Goal: Task Accomplishment & Management: Manage account settings

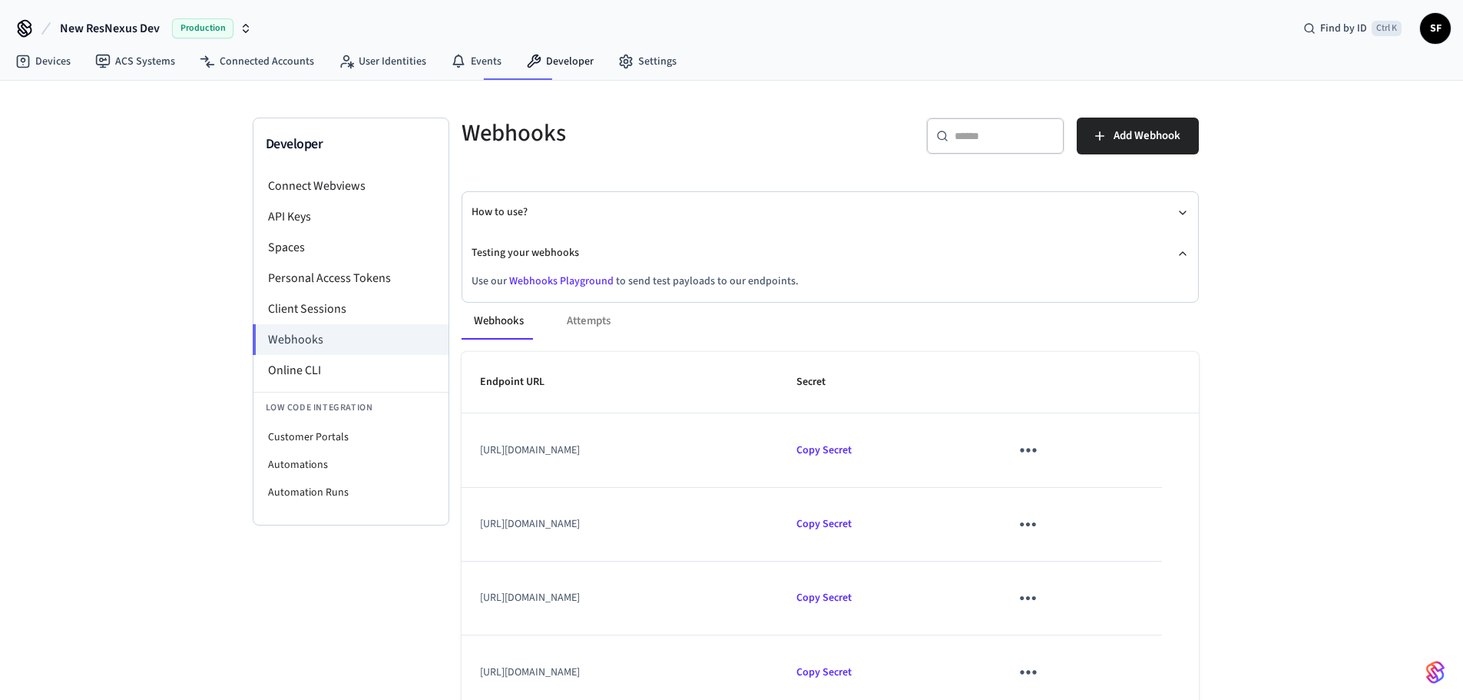
click at [1040, 439] on icon "sticky table" at bounding box center [1028, 450] width 24 height 24
click at [1337, 407] on div at bounding box center [737, 350] width 1475 height 700
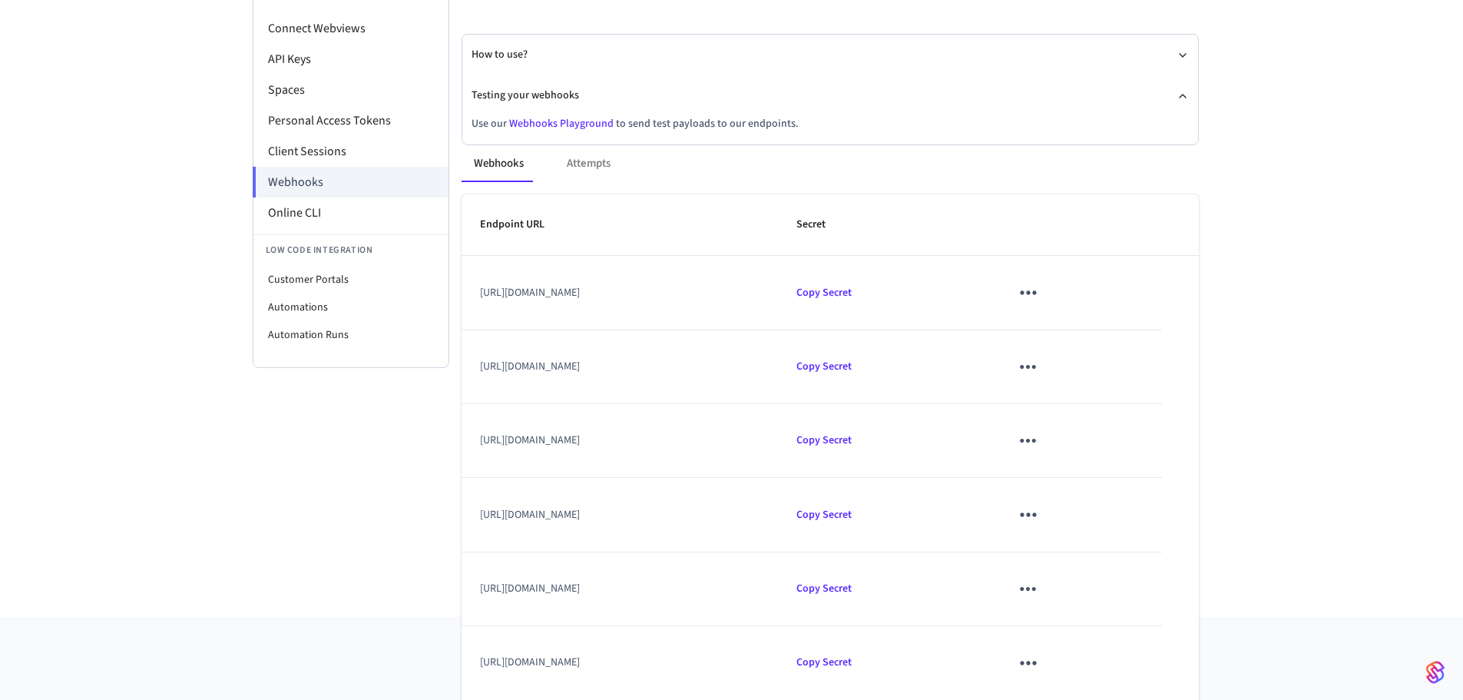
scroll to position [210, 0]
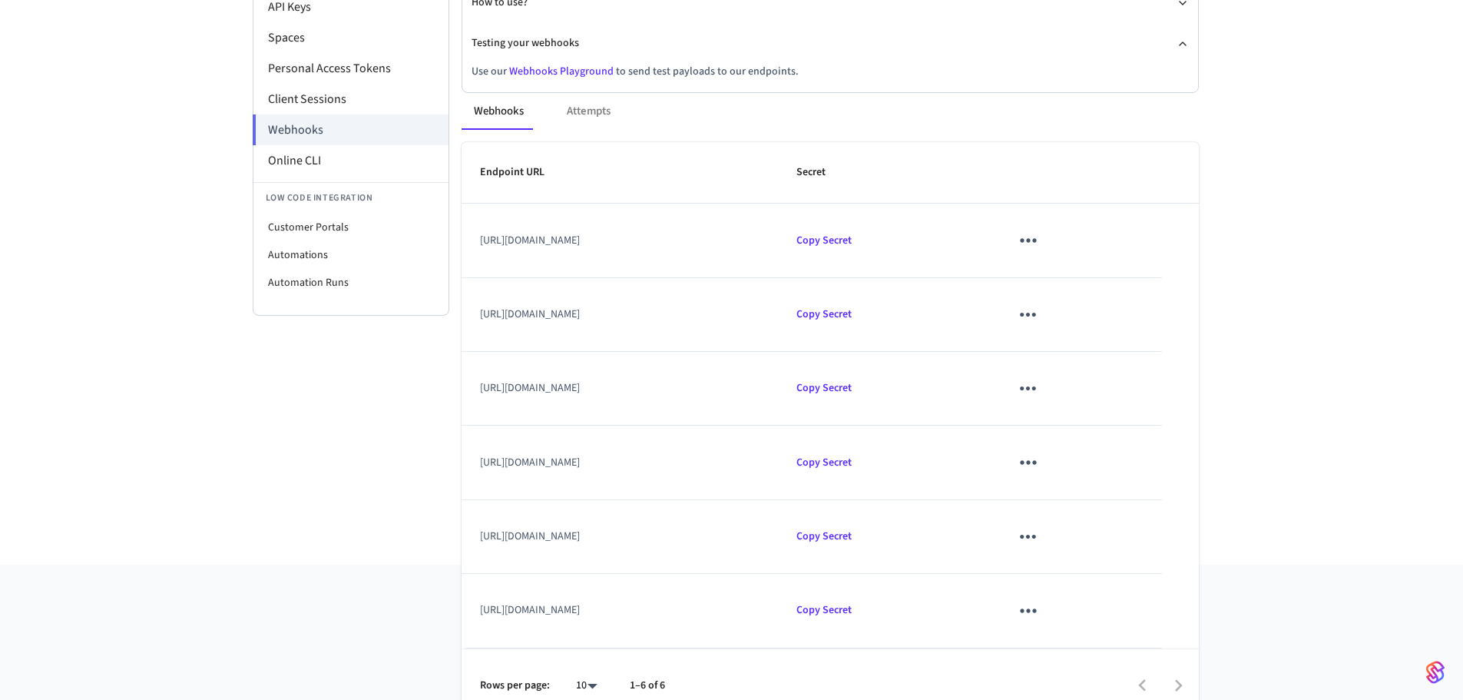
click at [1040, 303] on icon "sticky table" at bounding box center [1028, 315] width 24 height 24
click at [1154, 341] on li "Edit" at bounding box center [1145, 343] width 73 height 41
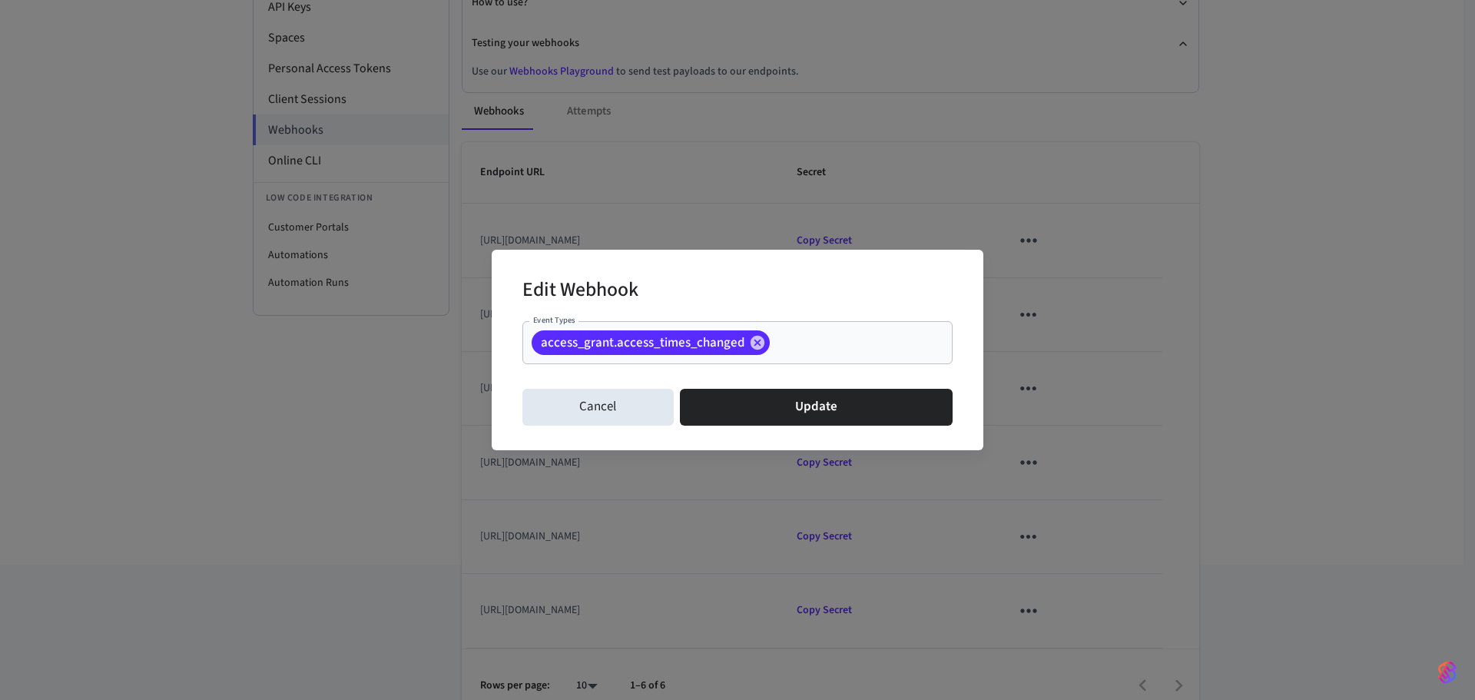
click at [1365, 371] on div "Edit Webhook Event Types access_grant.access_times_changed Event Types Cancel U…" at bounding box center [737, 350] width 1475 height 700
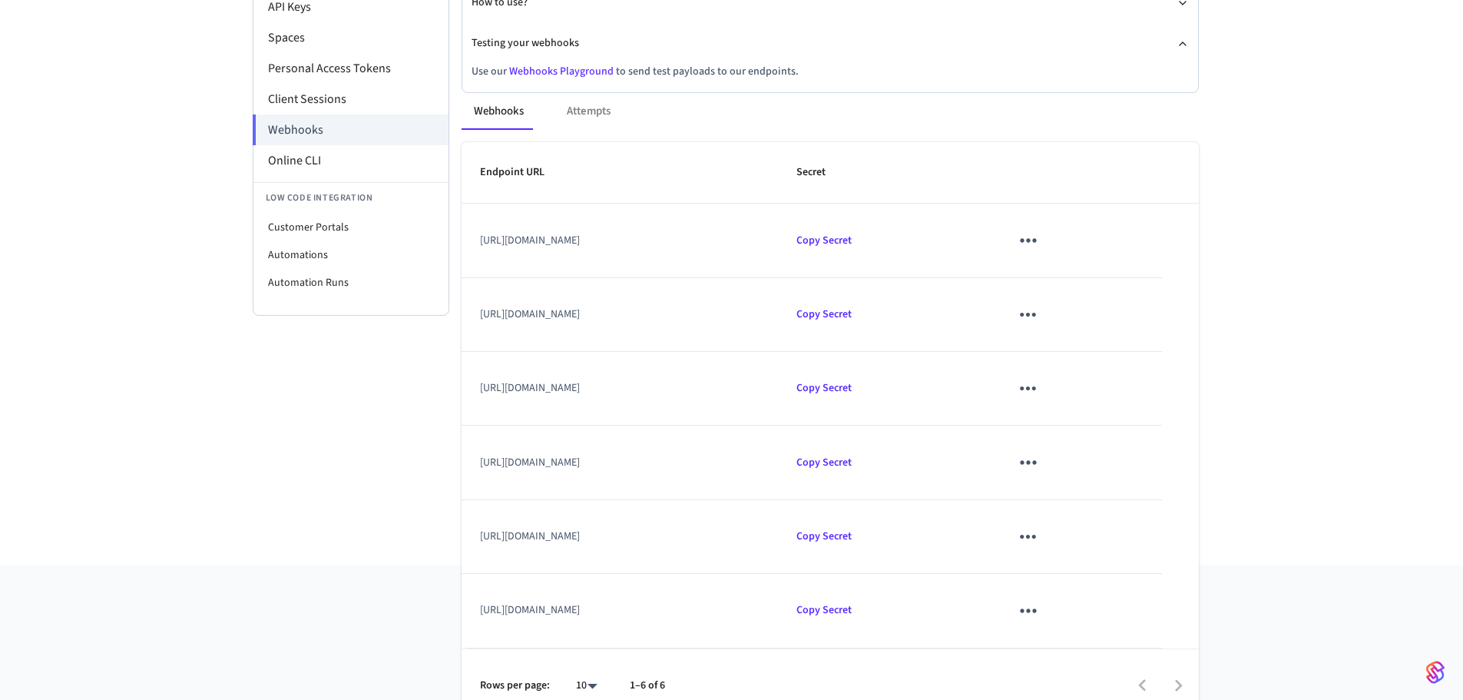
click at [1040, 525] on icon "sticky table" at bounding box center [1028, 537] width 24 height 24
click at [1127, 559] on icon at bounding box center [1127, 559] width 9 height 9
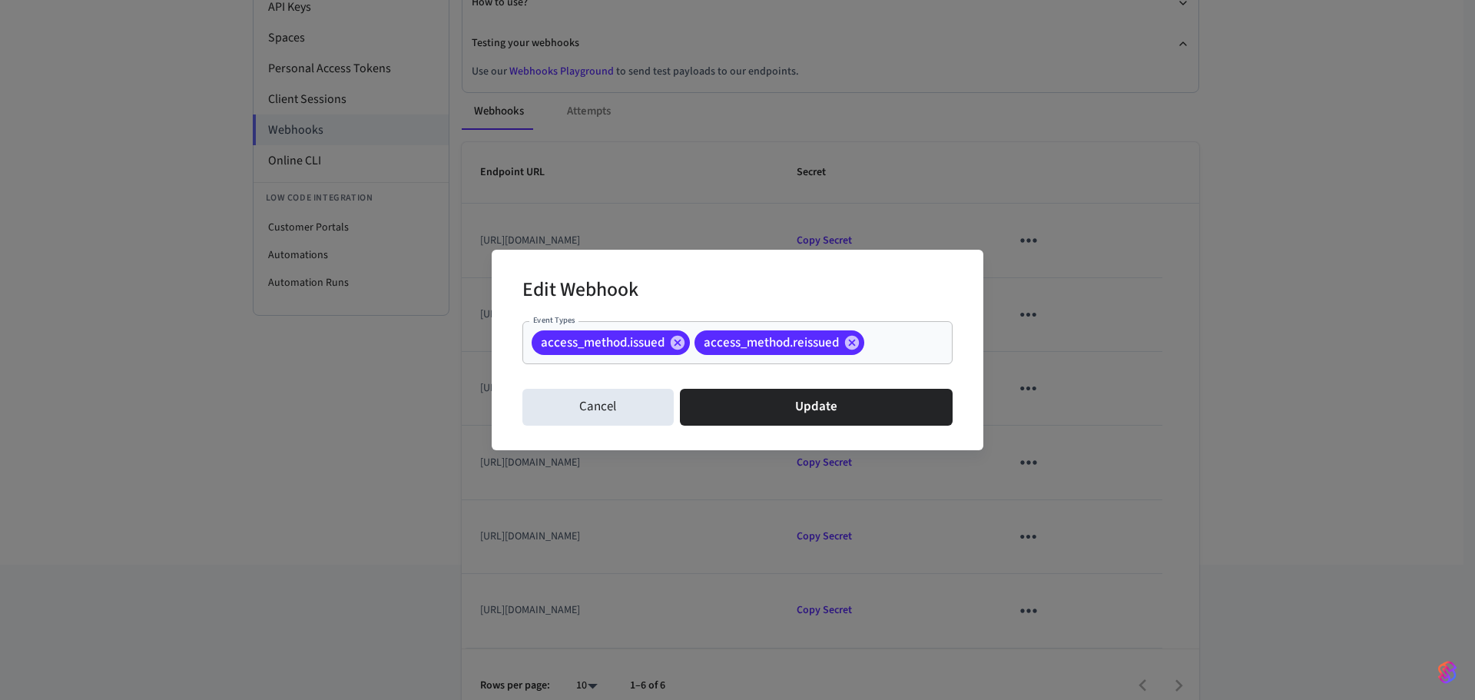
click at [1459, 312] on div "Edit Webhook Event Types access_method.issued access_method.reissued Event Type…" at bounding box center [737, 350] width 1475 height 700
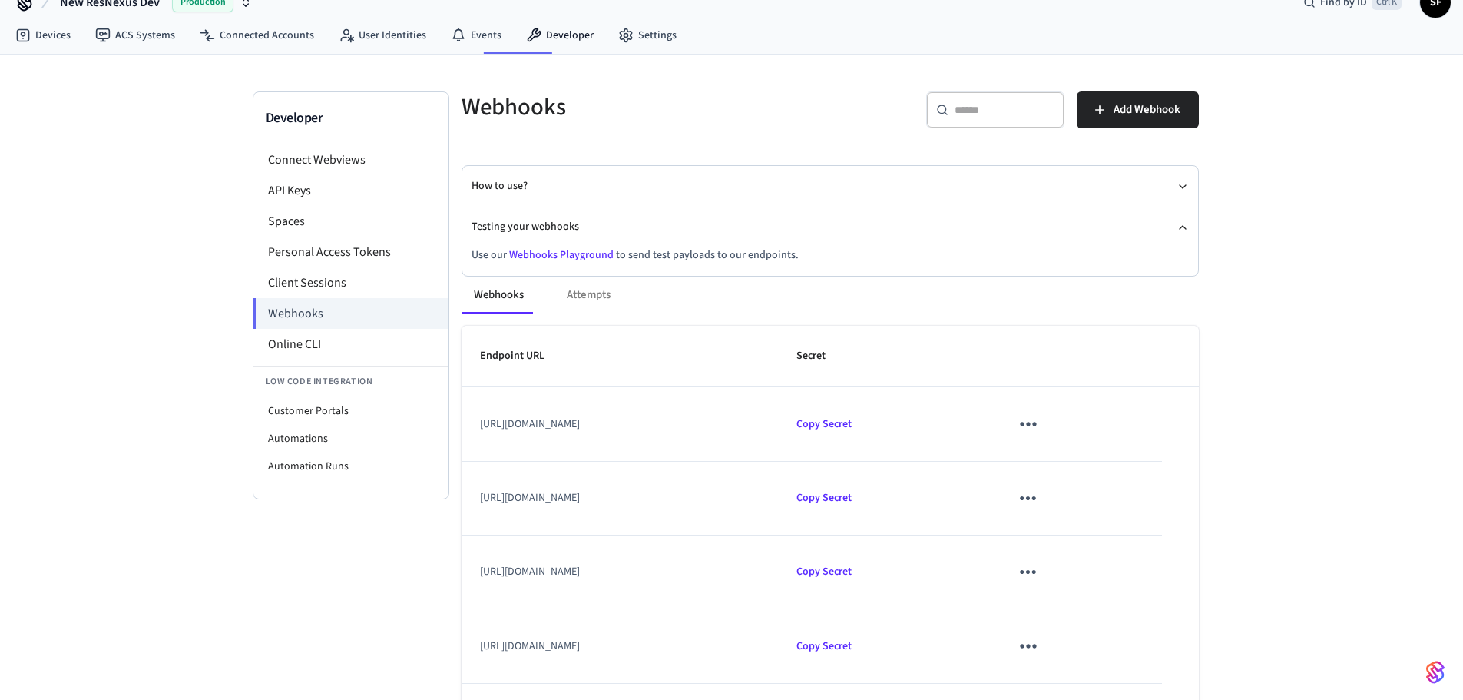
scroll to position [0, 0]
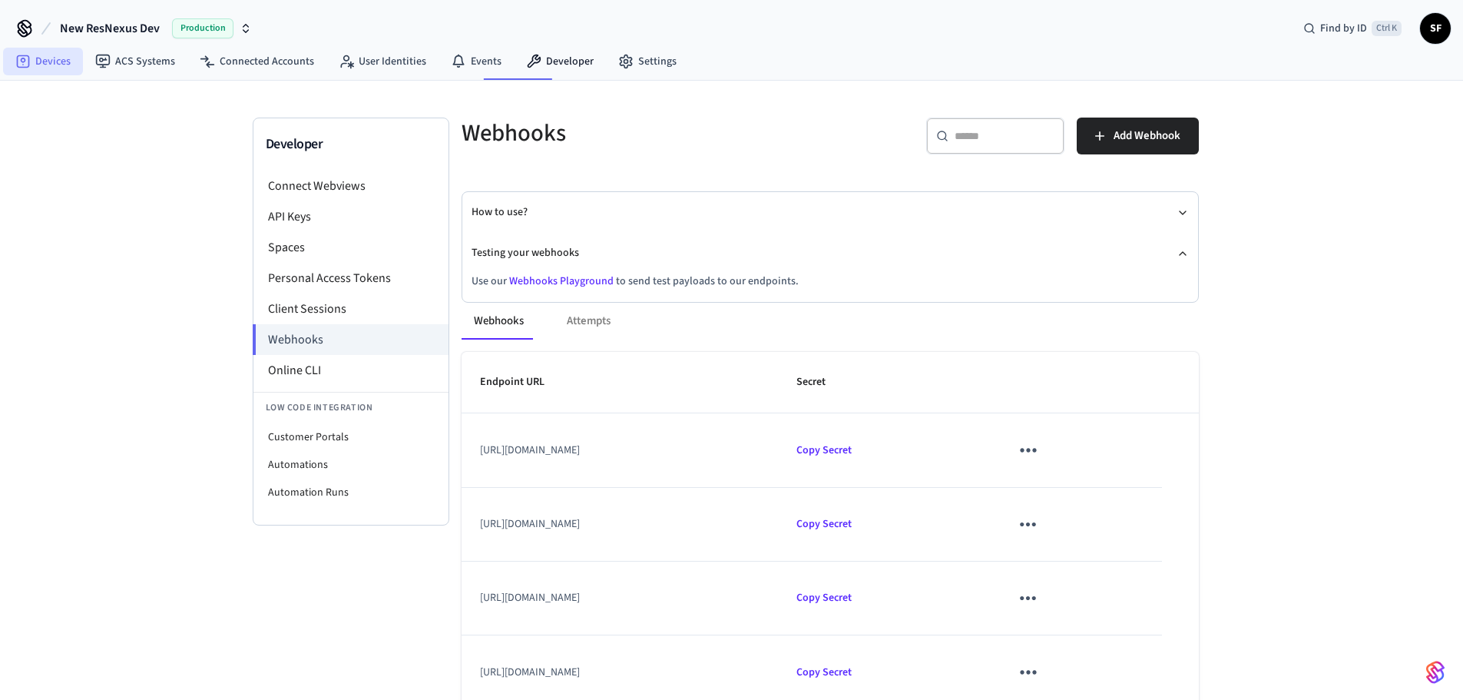
click at [17, 55] on icon at bounding box center [23, 61] width 13 height 13
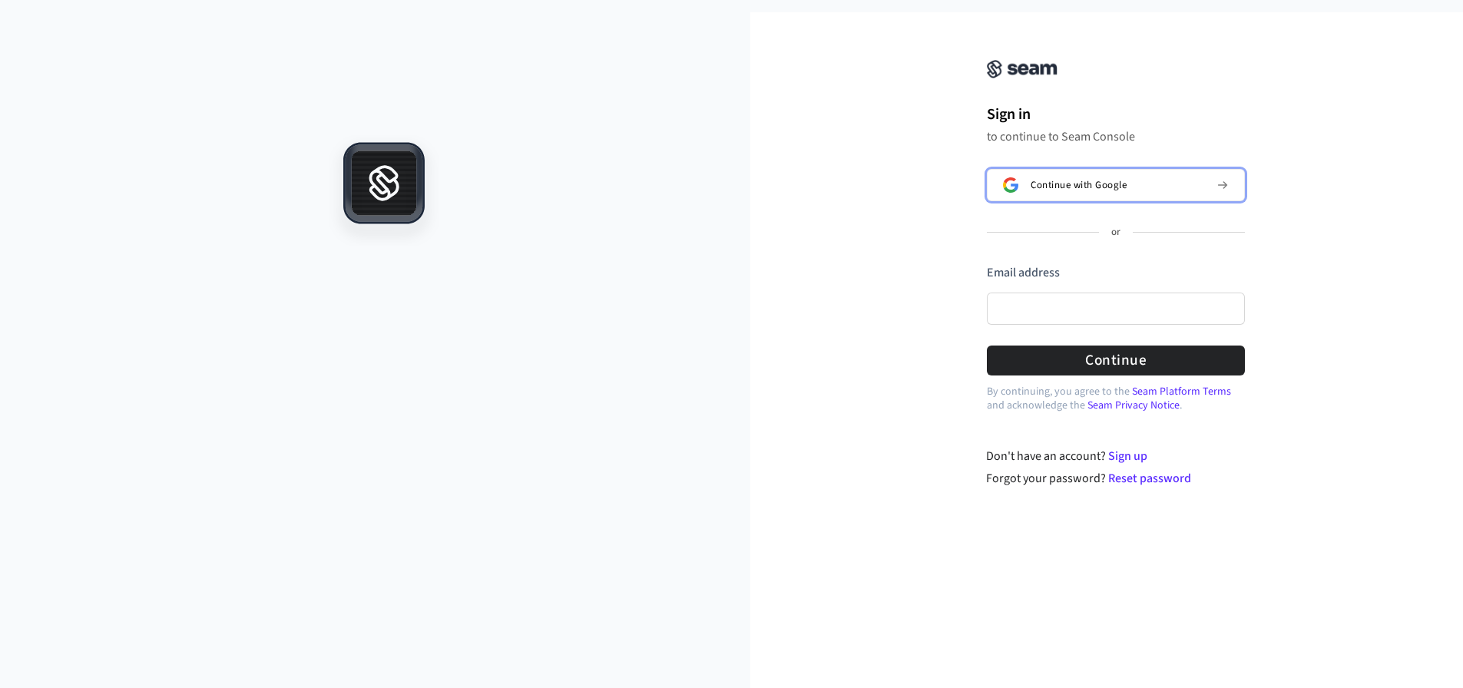
drag, startPoint x: 1091, startPoint y: 179, endPoint x: 1080, endPoint y: 190, distance: 15.2
click at [1091, 179] on span "Continue with Google" at bounding box center [1079, 185] width 96 height 12
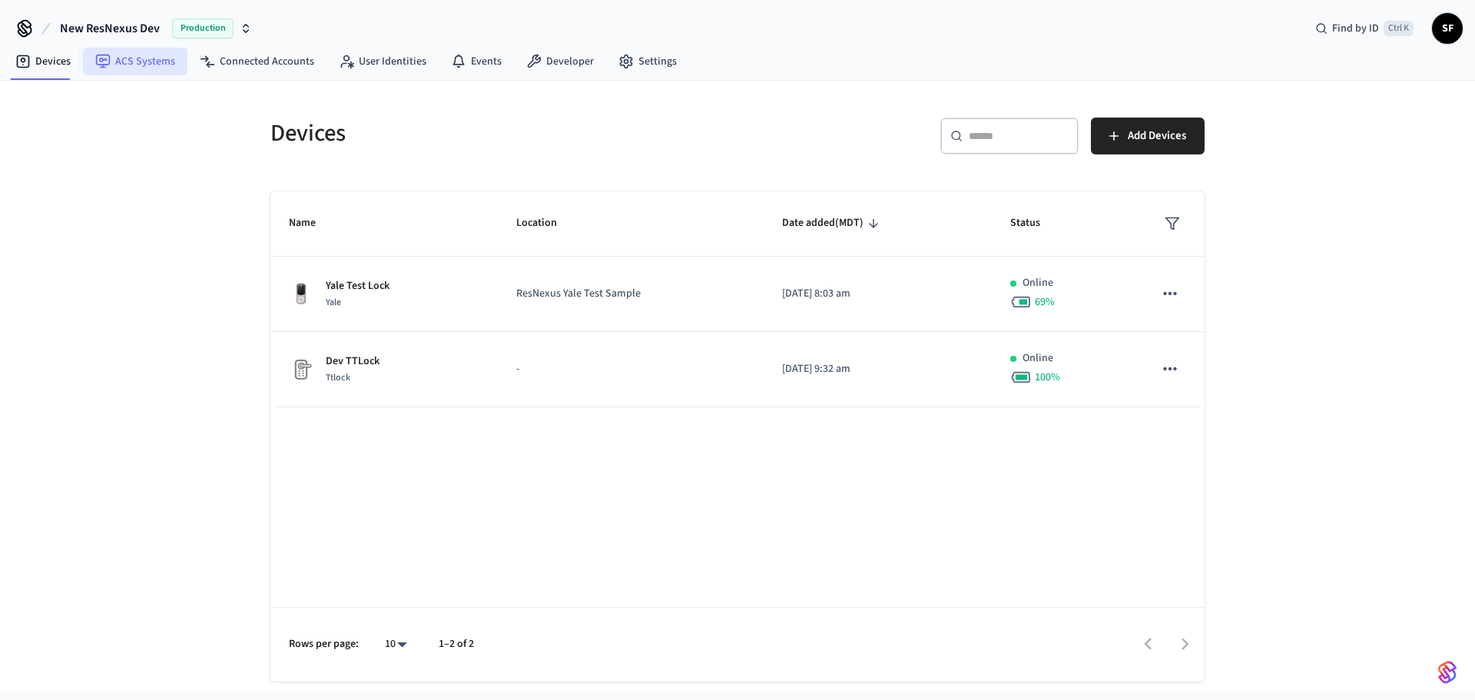
click at [110, 48] on link "ACS Systems" at bounding box center [135, 62] width 104 height 28
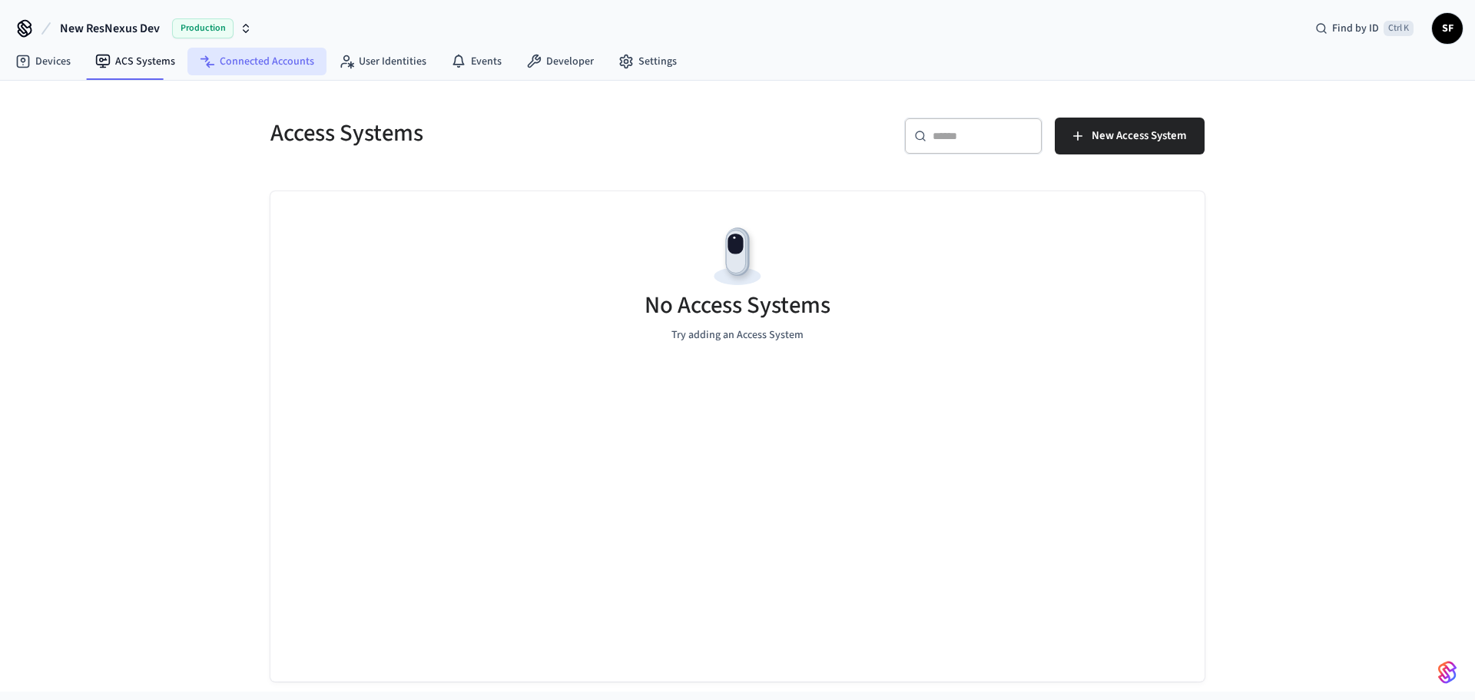
click at [255, 55] on link "Connected Accounts" at bounding box center [256, 62] width 139 height 28
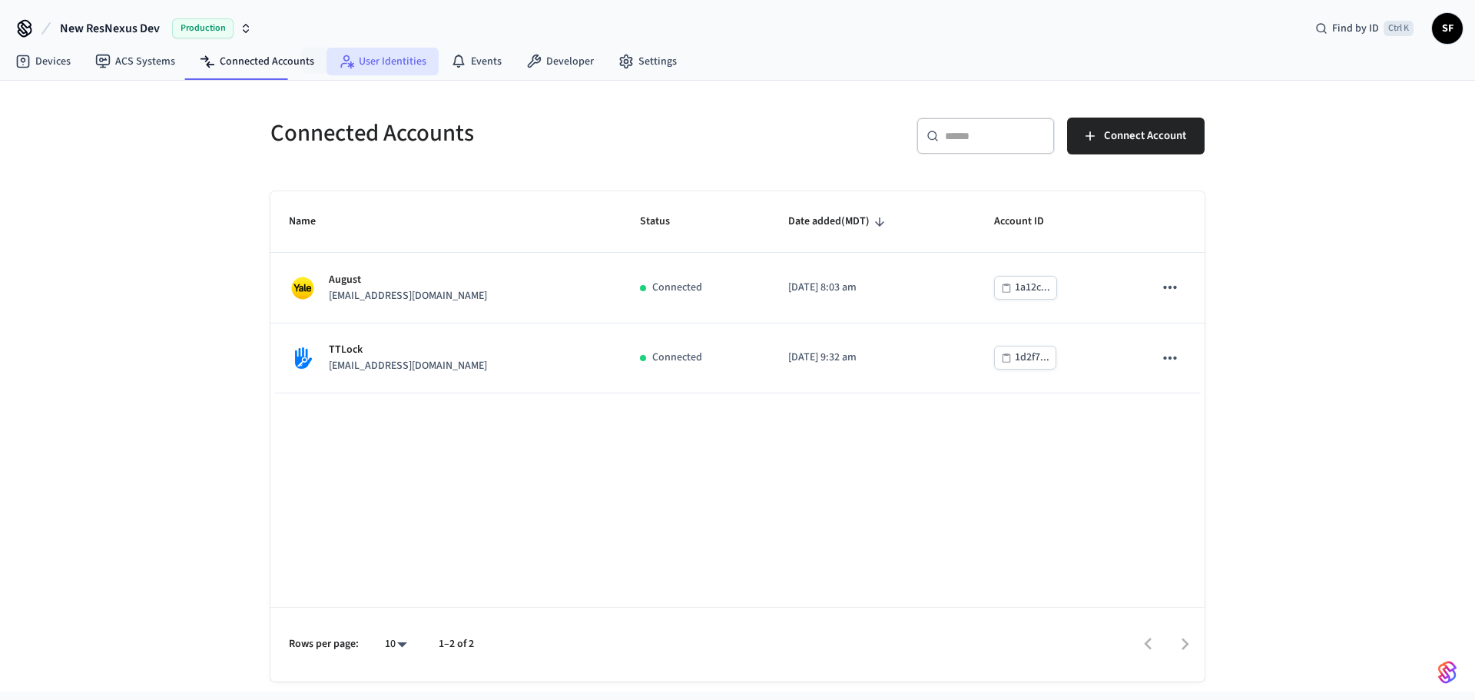
click at [349, 66] on link "User Identities" at bounding box center [382, 62] width 112 height 28
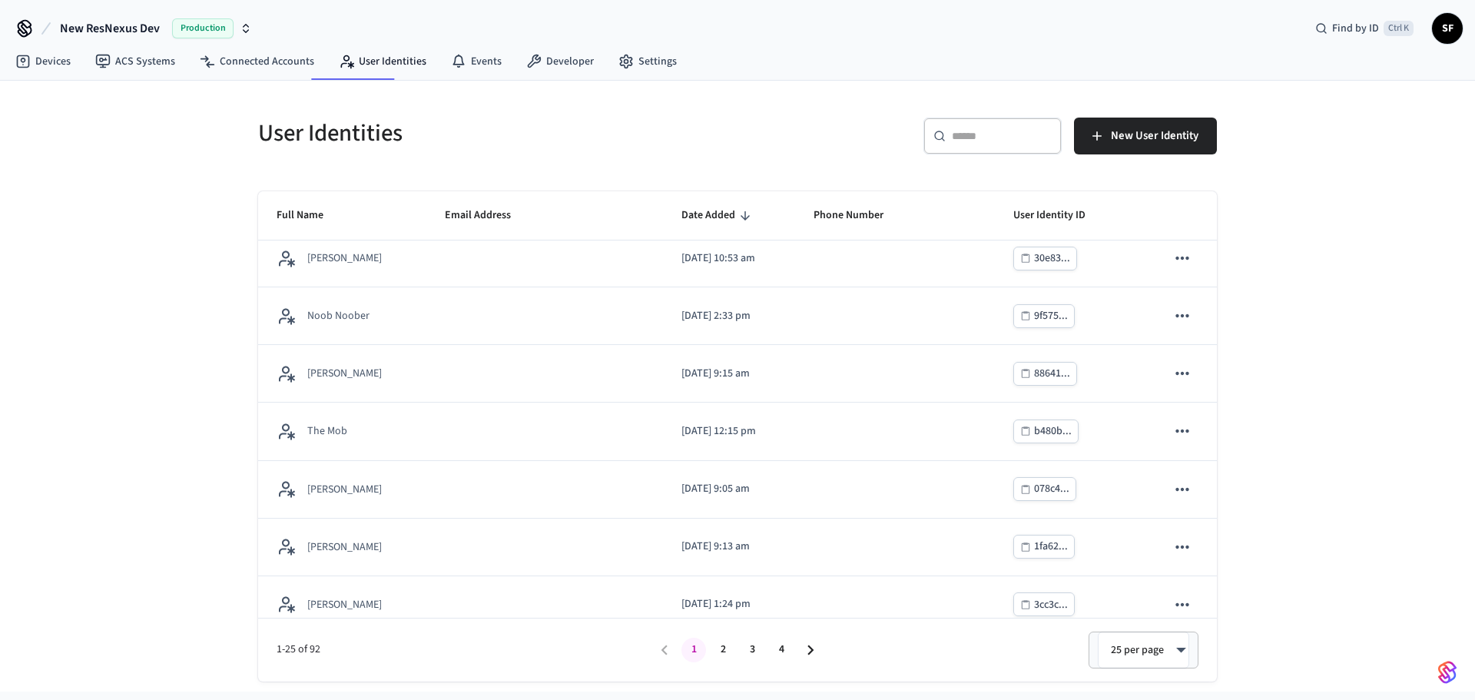
scroll to position [1033, 0]
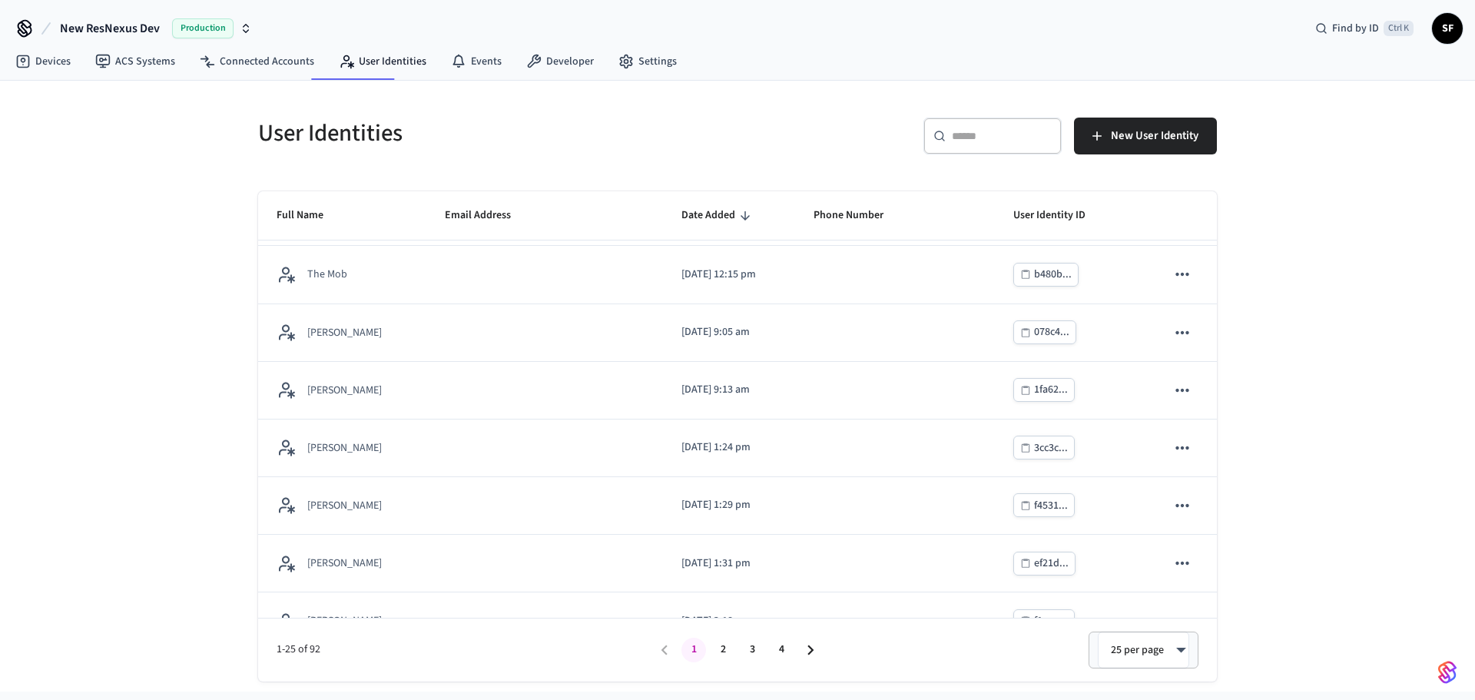
click at [777, 644] on button "4" at bounding box center [781, 650] width 25 height 25
click at [464, 61] on link "Events" at bounding box center [476, 62] width 75 height 28
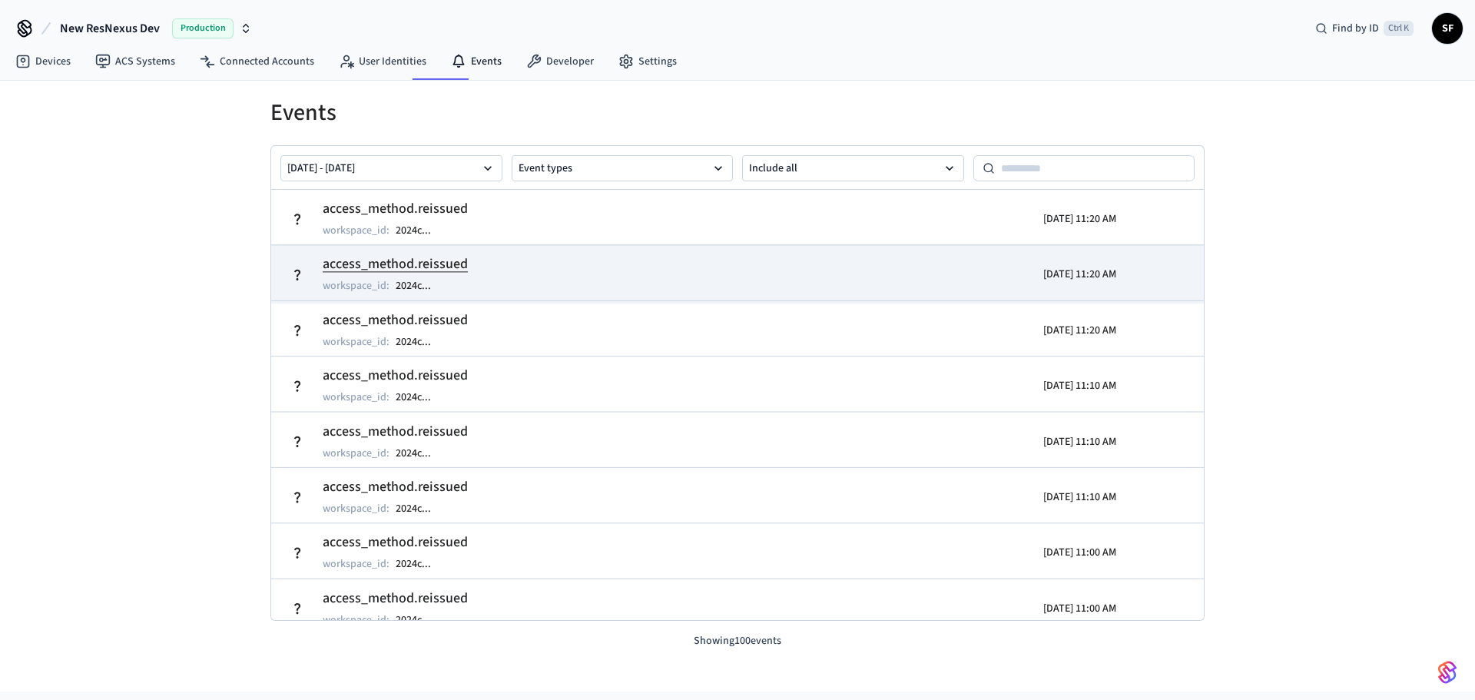
click at [375, 261] on h2 "access_method.reissued" at bounding box center [395, 264] width 145 height 22
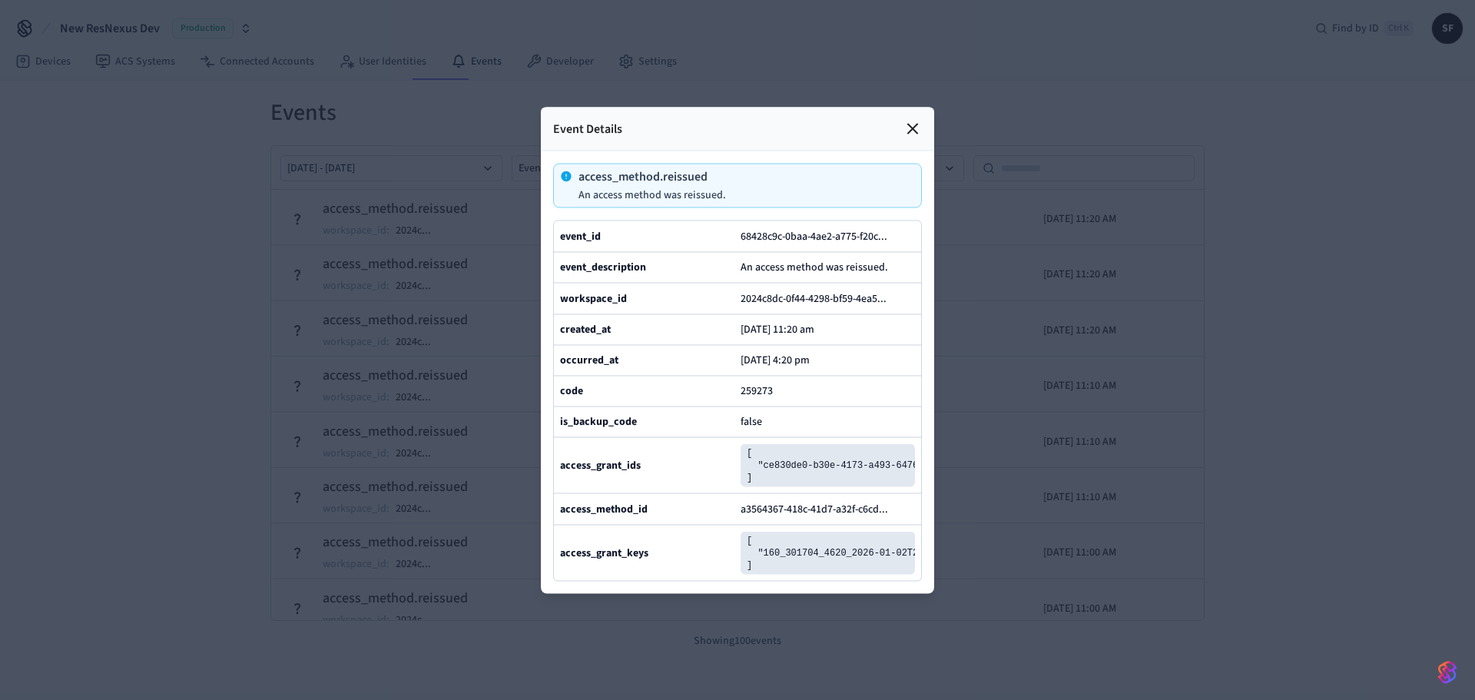
click at [903, 119] on icon at bounding box center [912, 128] width 18 height 18
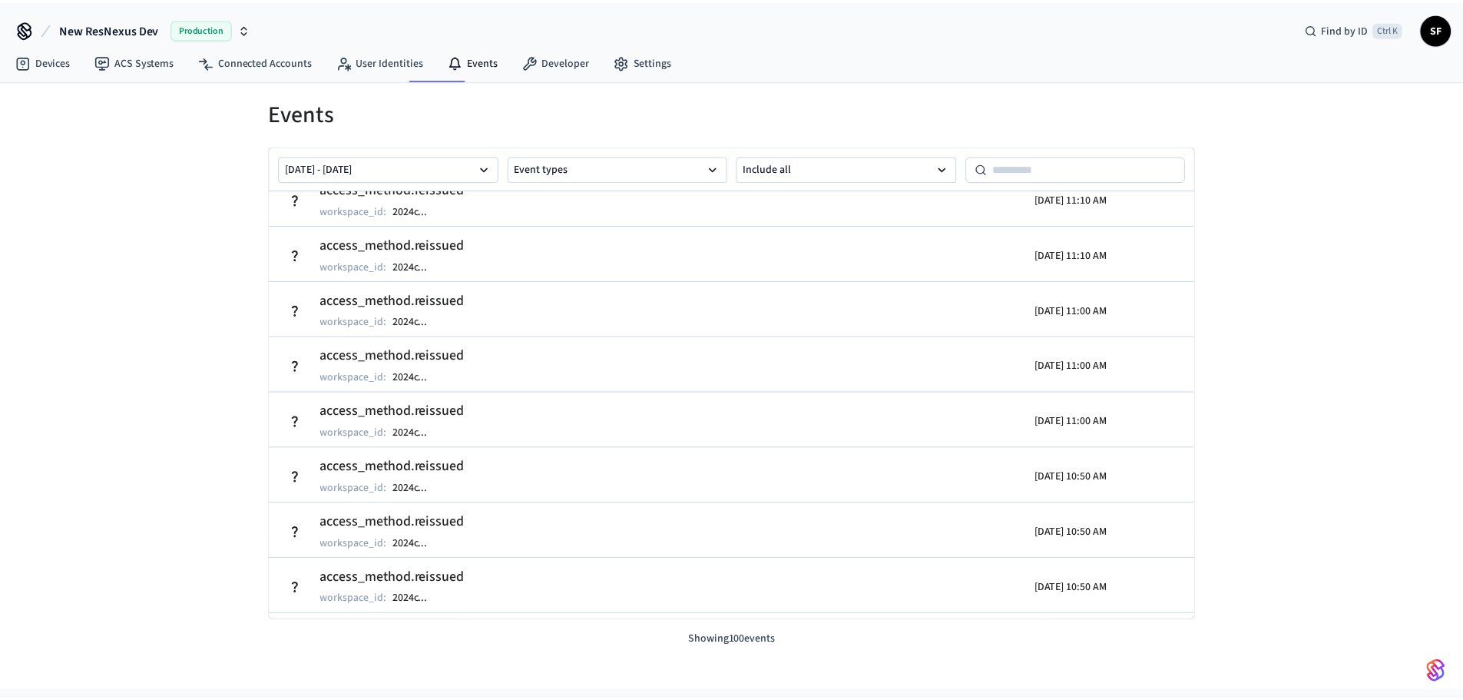
scroll to position [256, 0]
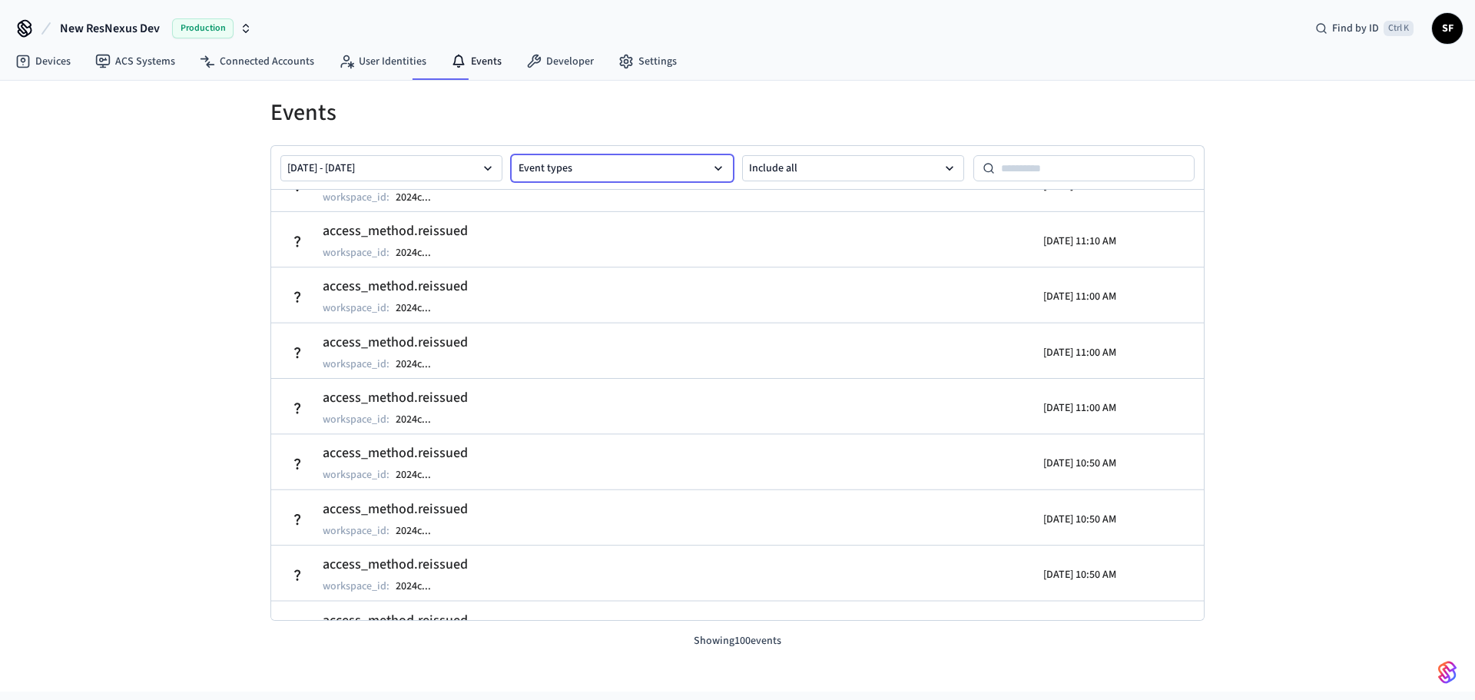
click at [684, 169] on button "Event types" at bounding box center [623, 168] width 222 height 26
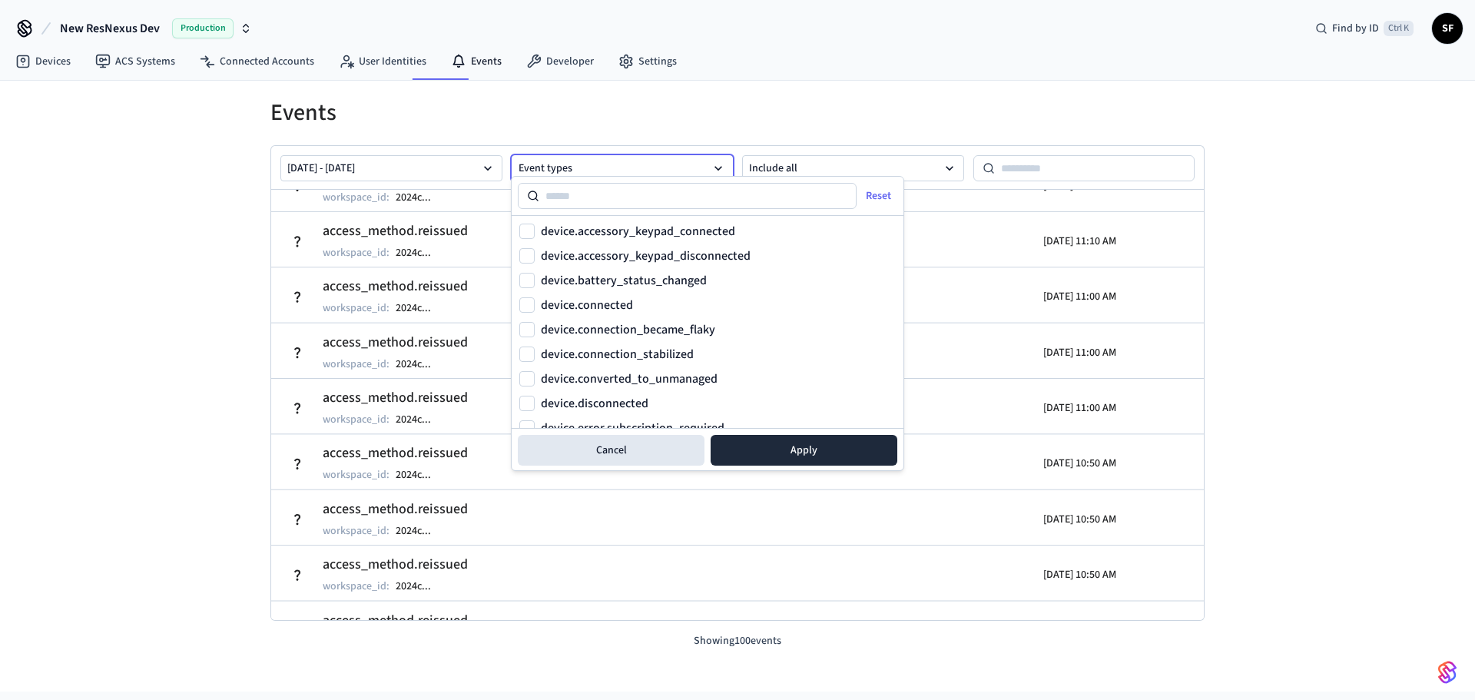
click at [684, 169] on button "Event types" at bounding box center [623, 168] width 222 height 26
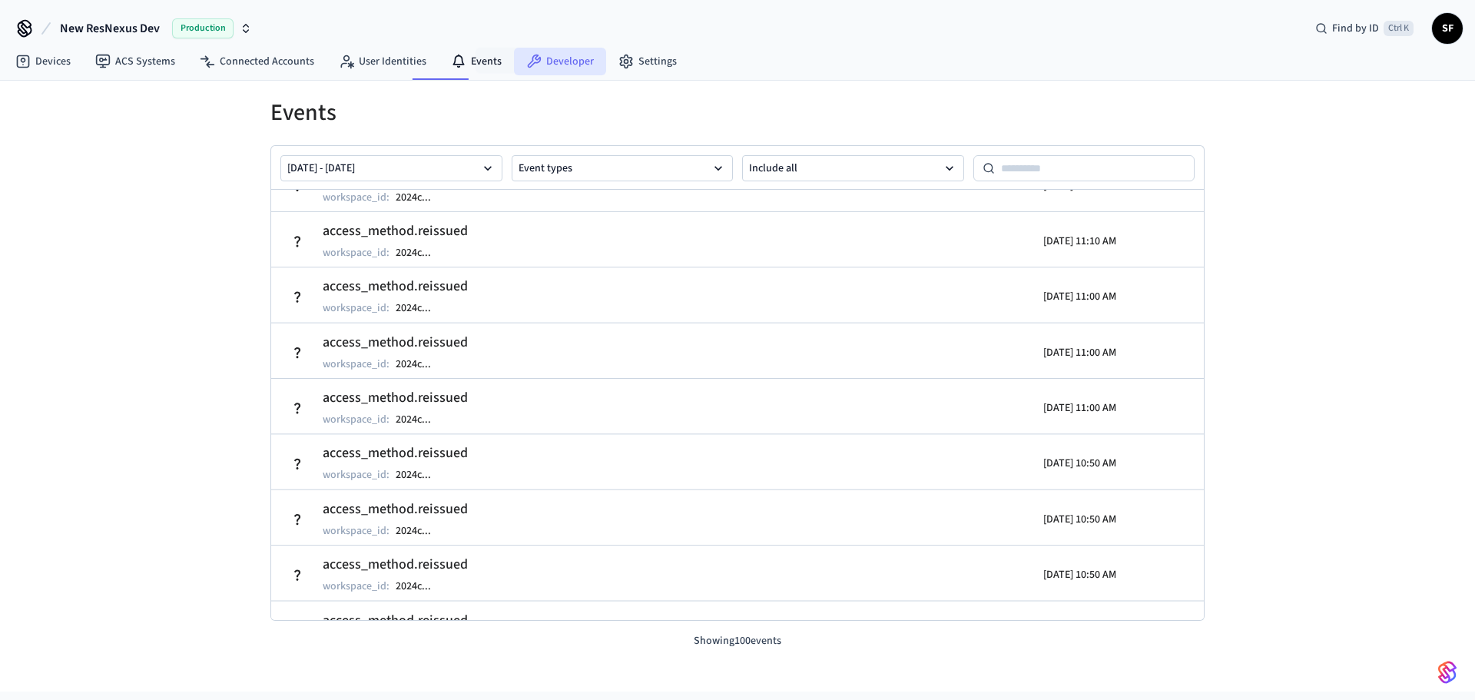
click at [514, 59] on link "Developer" at bounding box center [560, 62] width 92 height 28
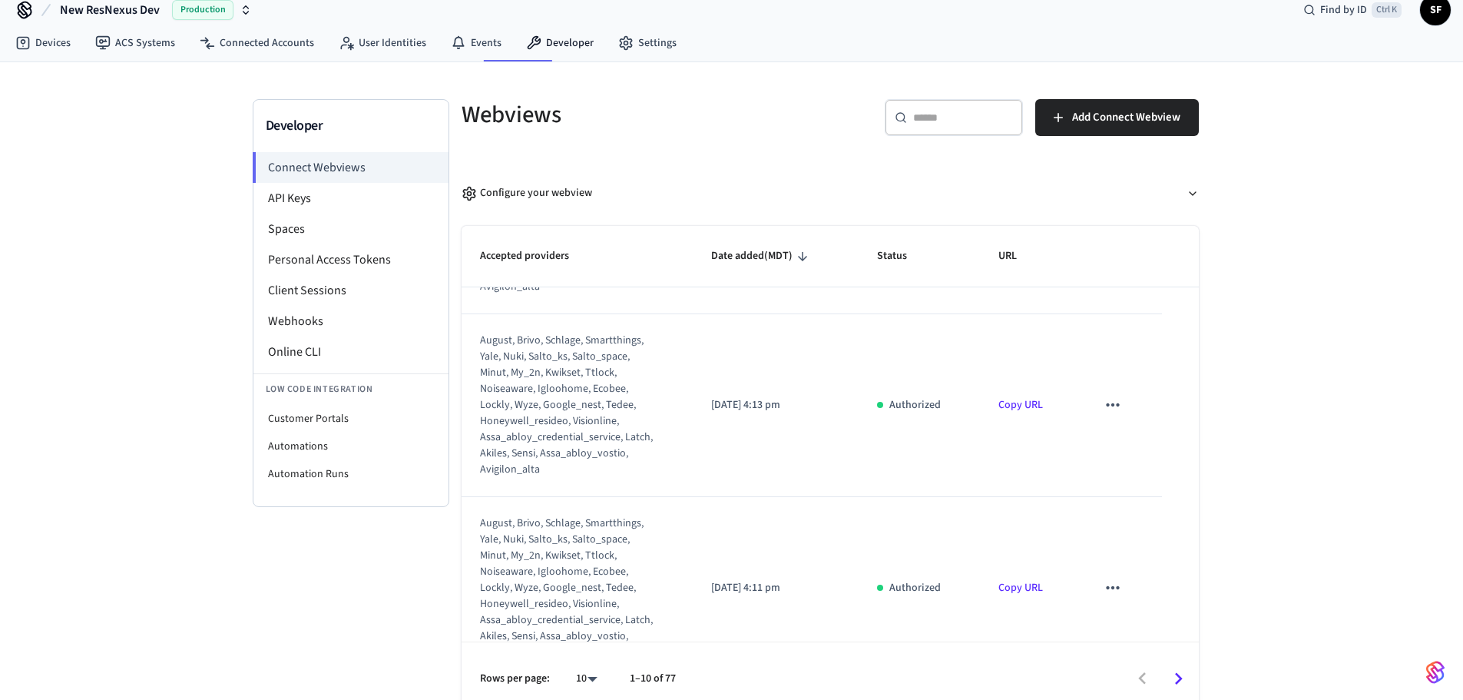
scroll to position [27, 0]
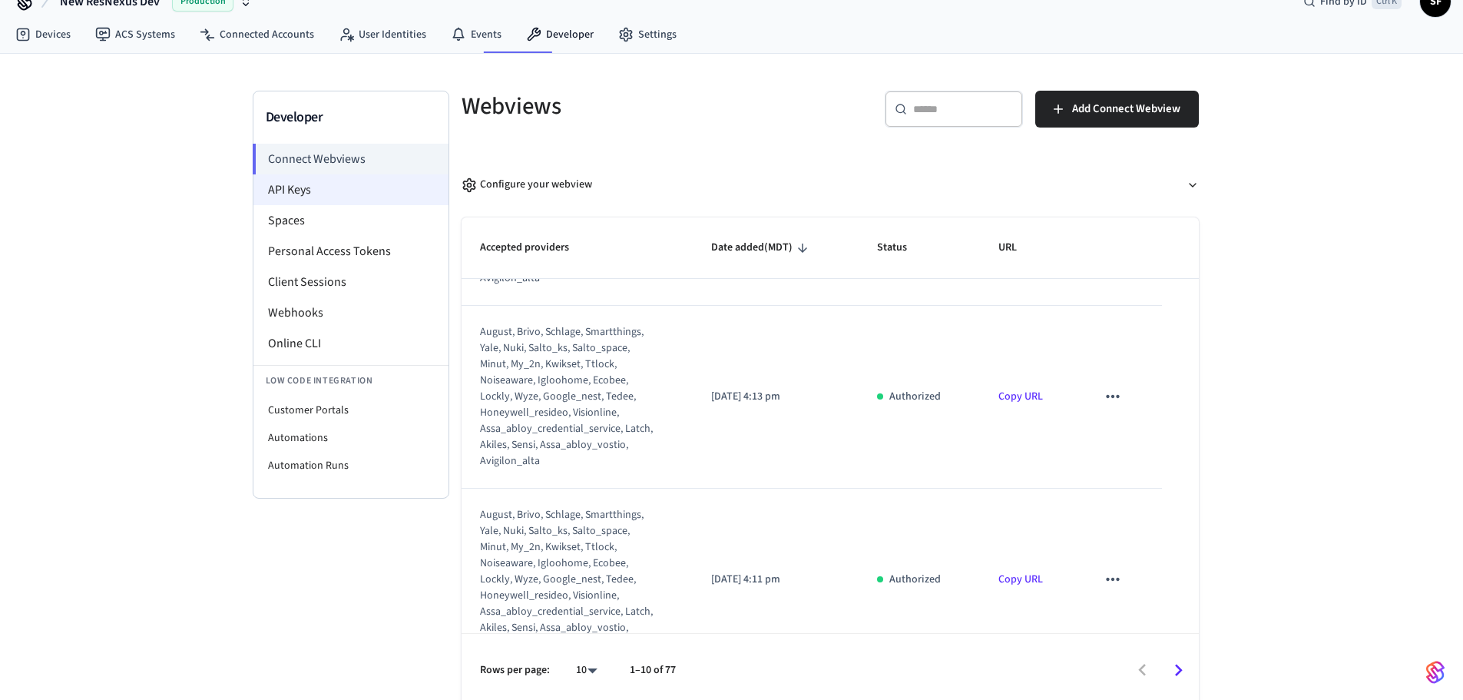
click at [284, 178] on li "API Keys" at bounding box center [350, 189] width 195 height 31
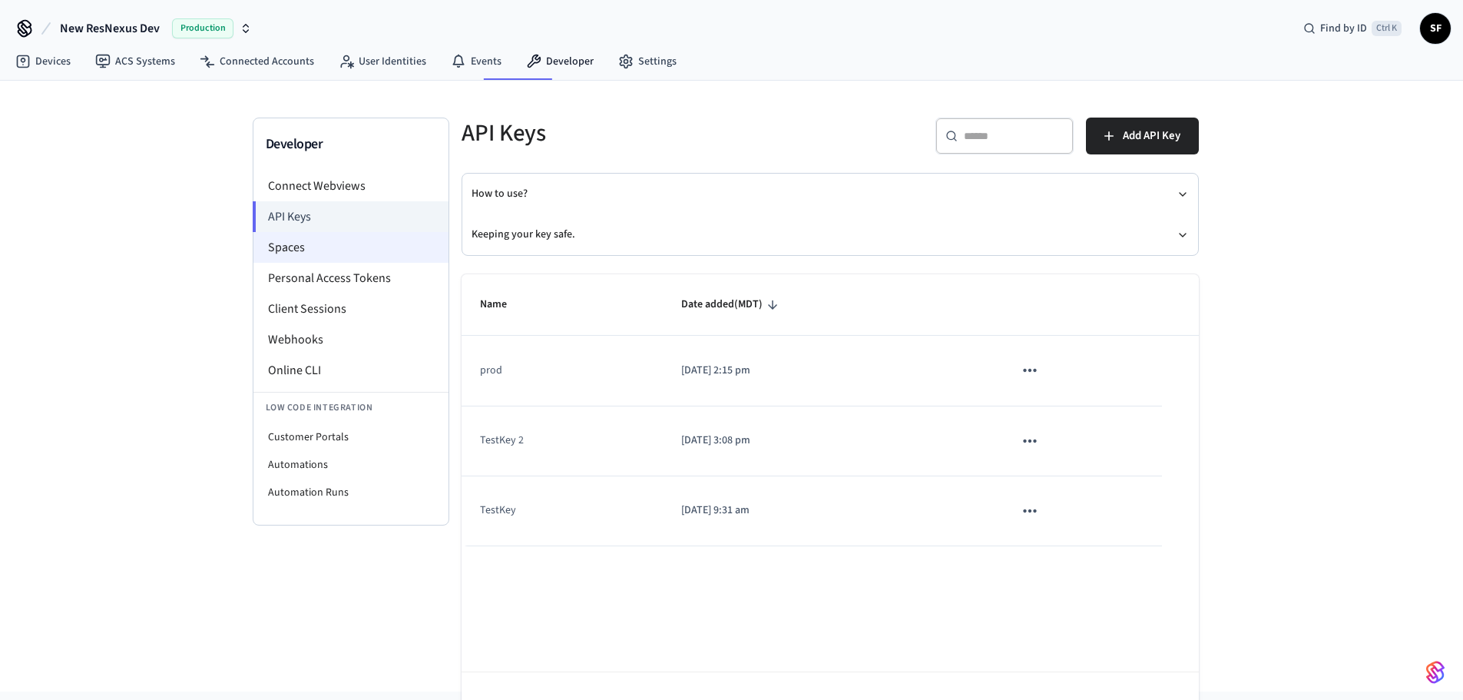
click at [323, 234] on li "Spaces" at bounding box center [350, 247] width 195 height 31
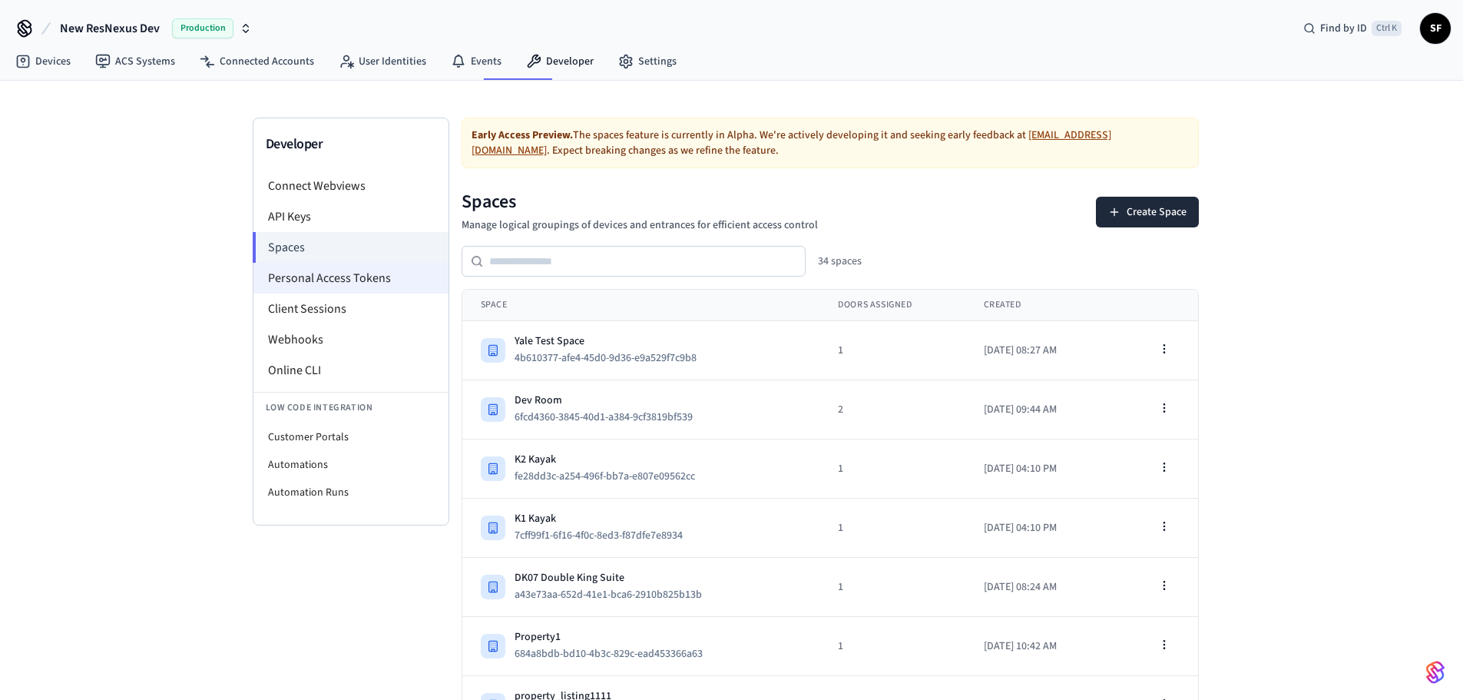
click at [365, 263] on li "Personal Access Tokens" at bounding box center [350, 278] width 195 height 31
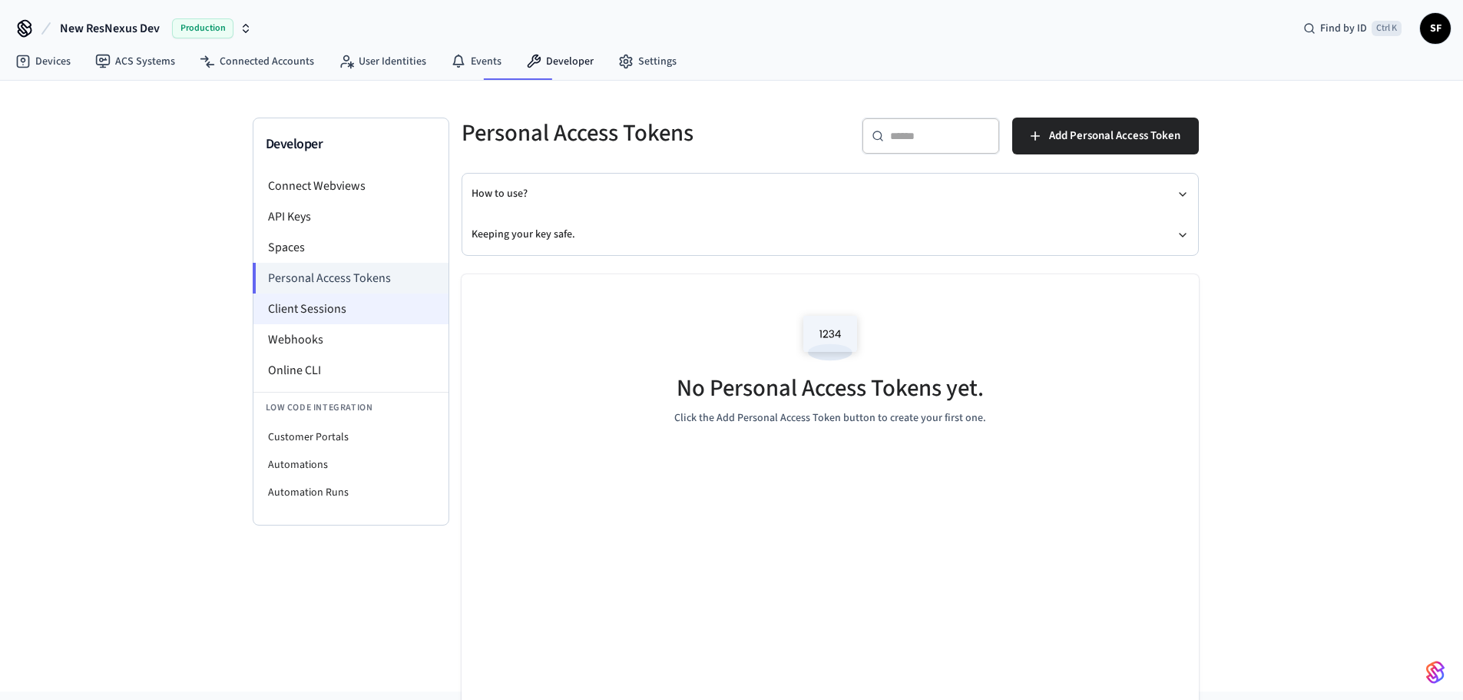
click at [348, 293] on li "Client Sessions" at bounding box center [350, 308] width 195 height 31
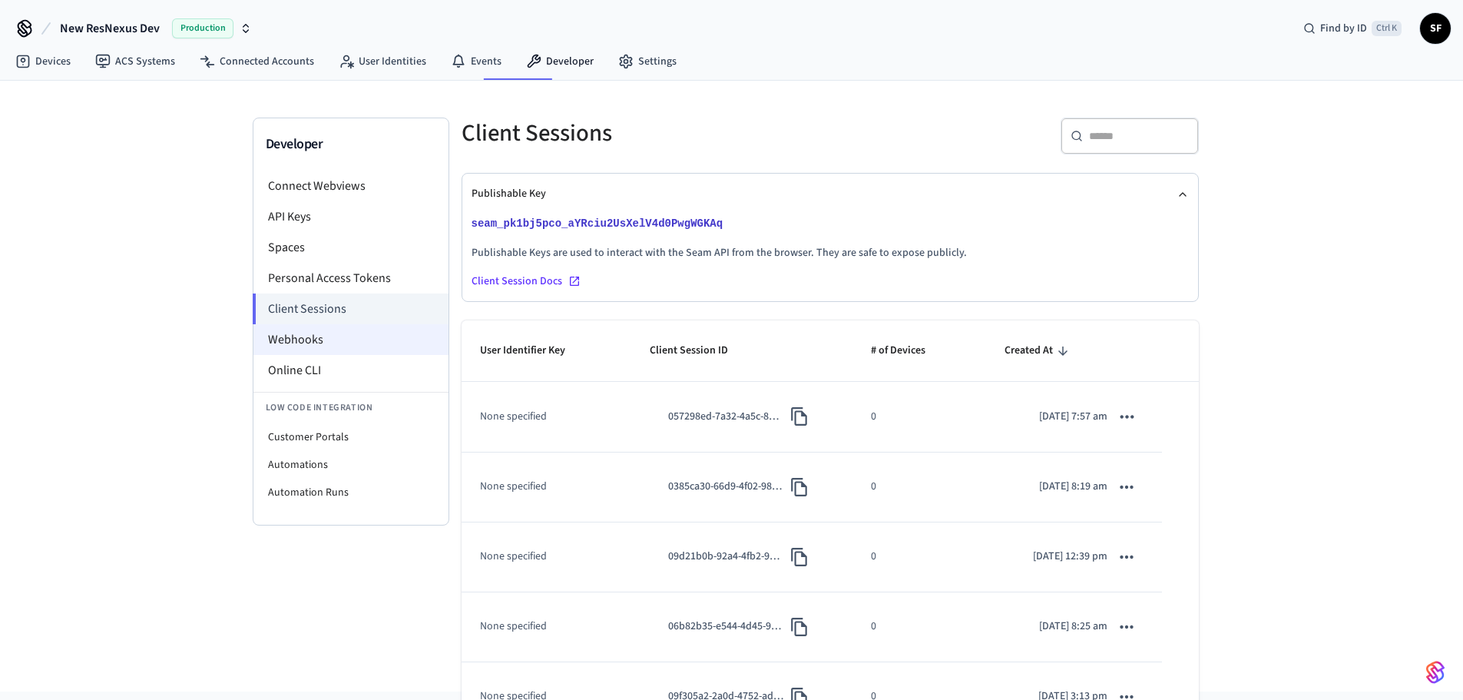
click at [332, 324] on li "Webhooks" at bounding box center [350, 339] width 195 height 31
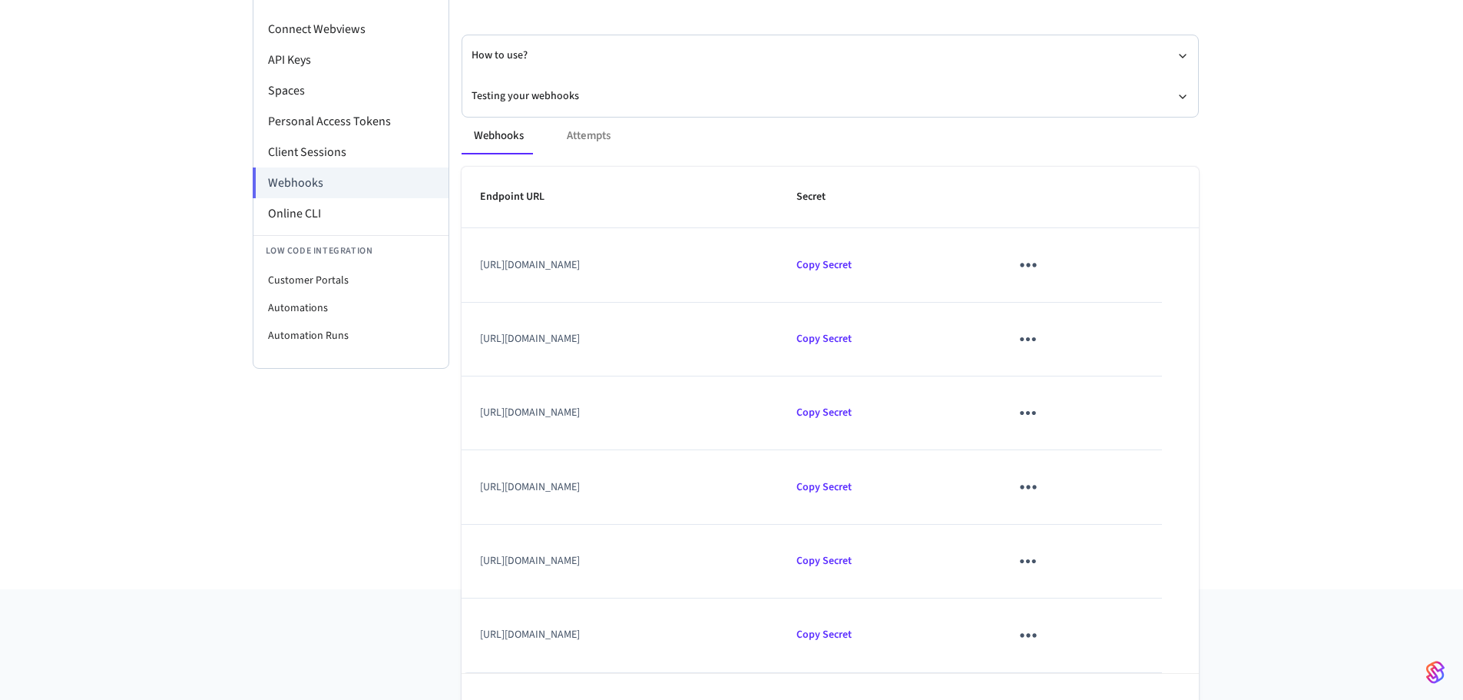
scroll to position [184, 0]
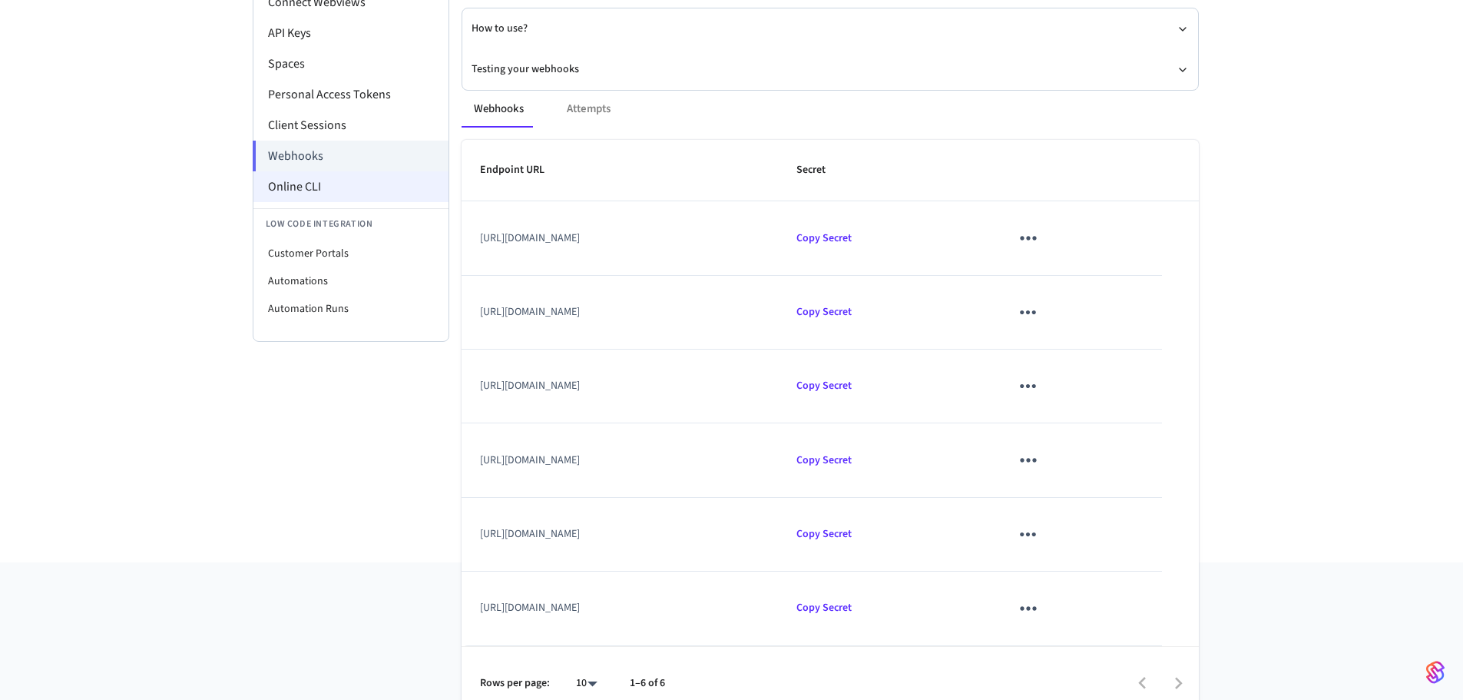
click at [360, 171] on li "Online CLI" at bounding box center [350, 186] width 195 height 31
click at [341, 171] on li "Online CLI" at bounding box center [350, 186] width 195 height 31
click at [353, 240] on li "Customer Portals" at bounding box center [350, 254] width 195 height 28
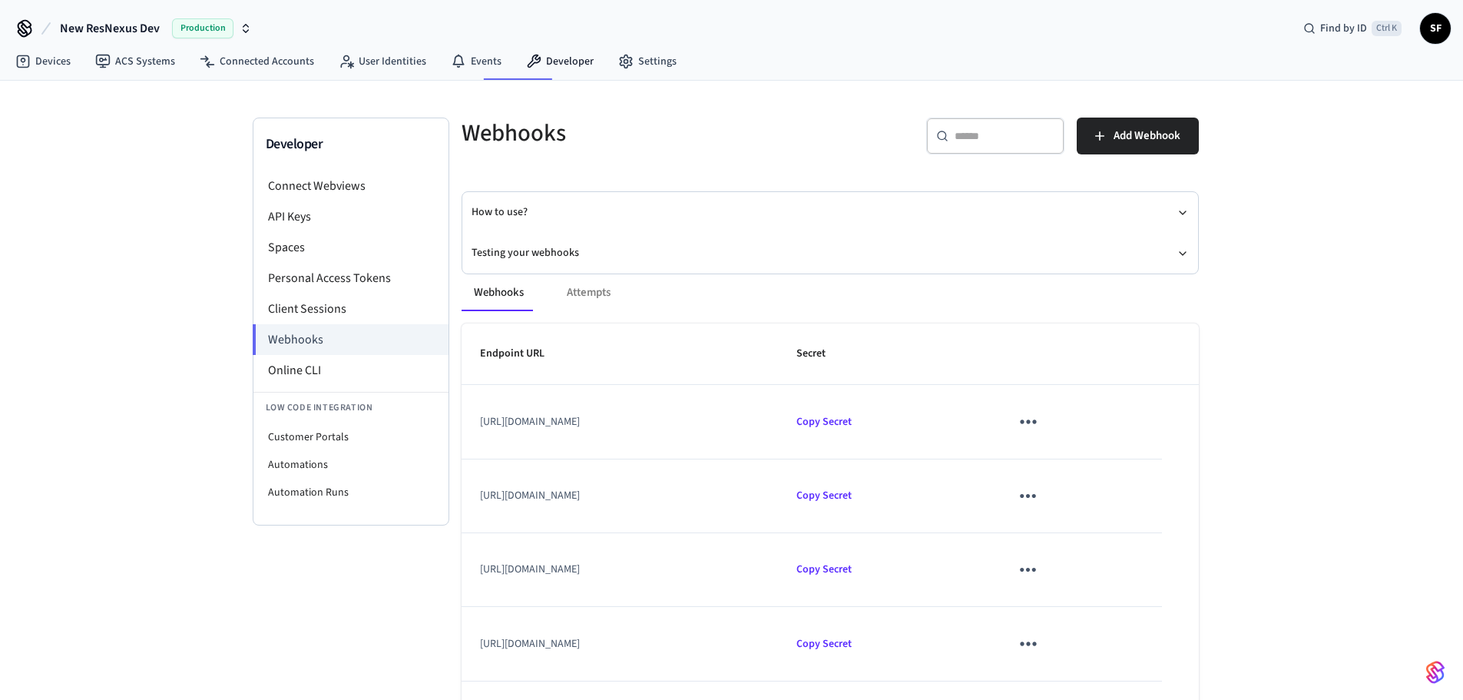
select select "**********"
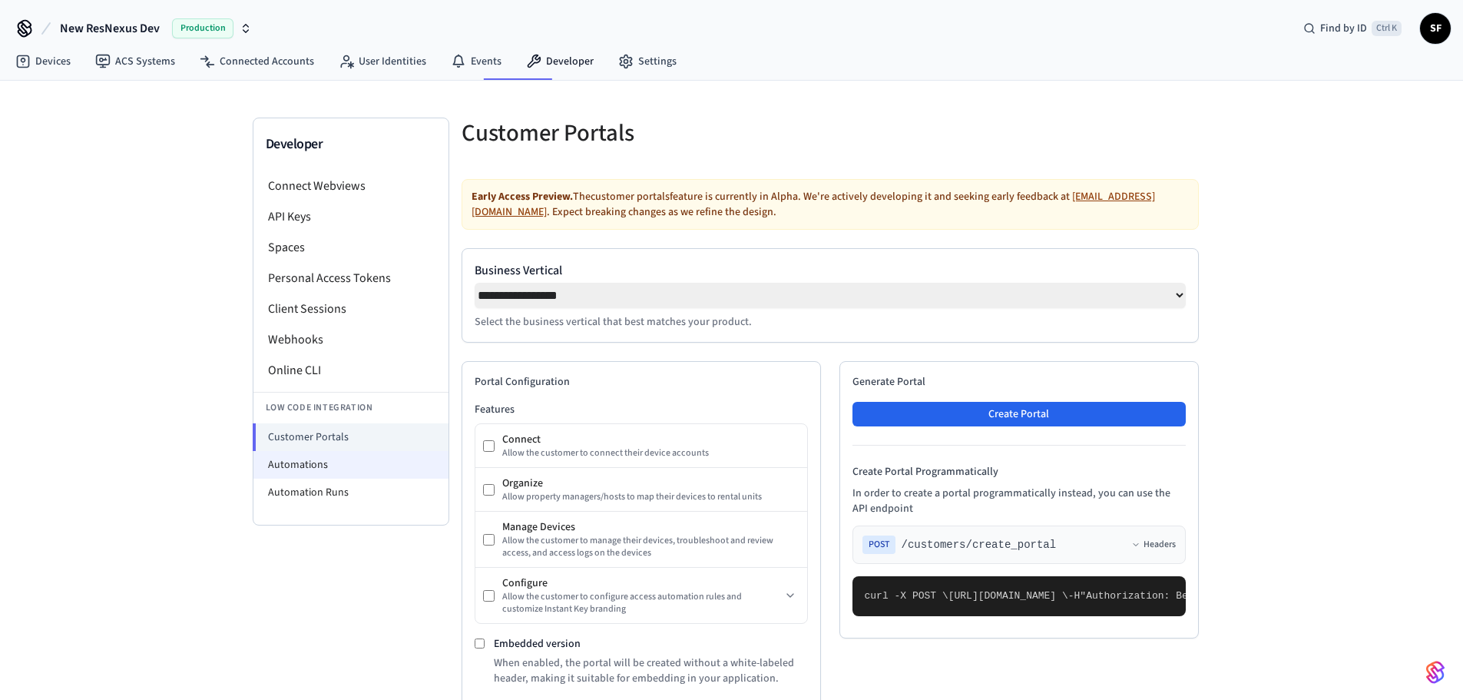
click at [343, 451] on li "Automations" at bounding box center [350, 465] width 195 height 28
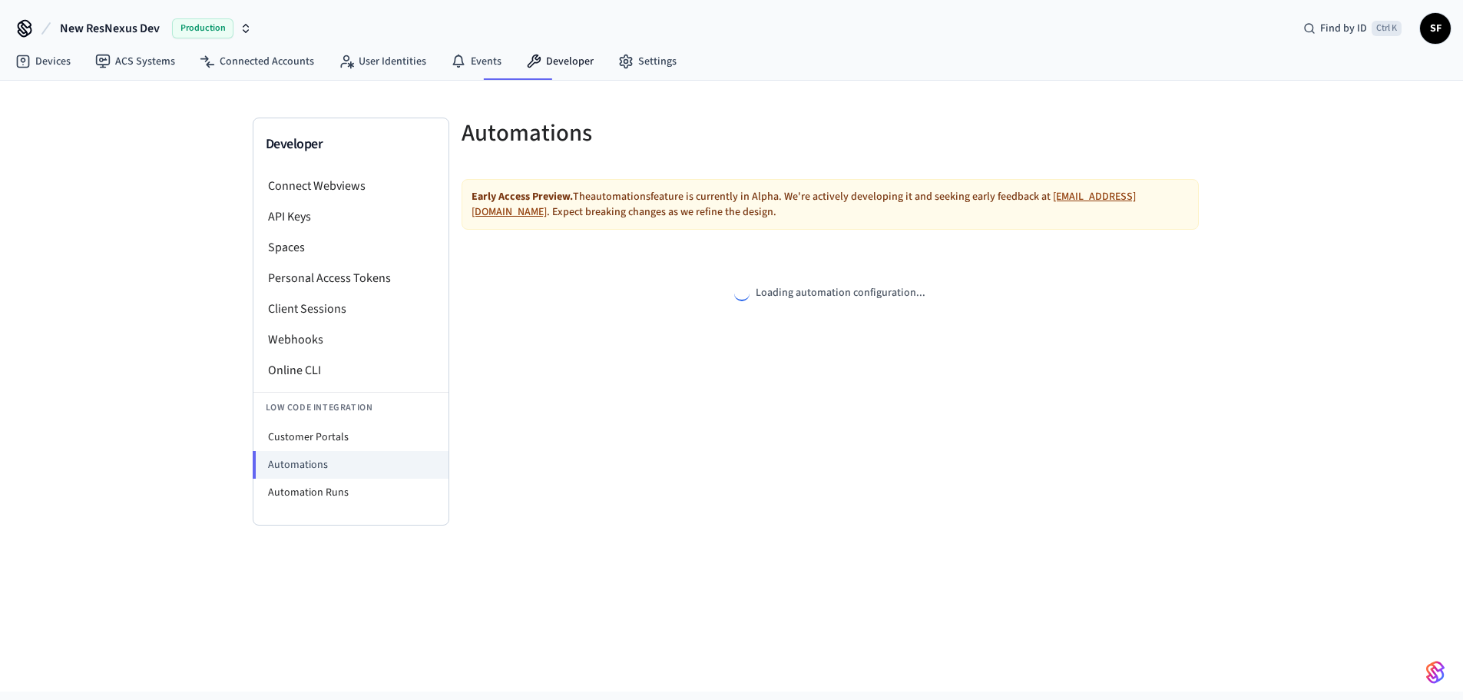
select select "**********"
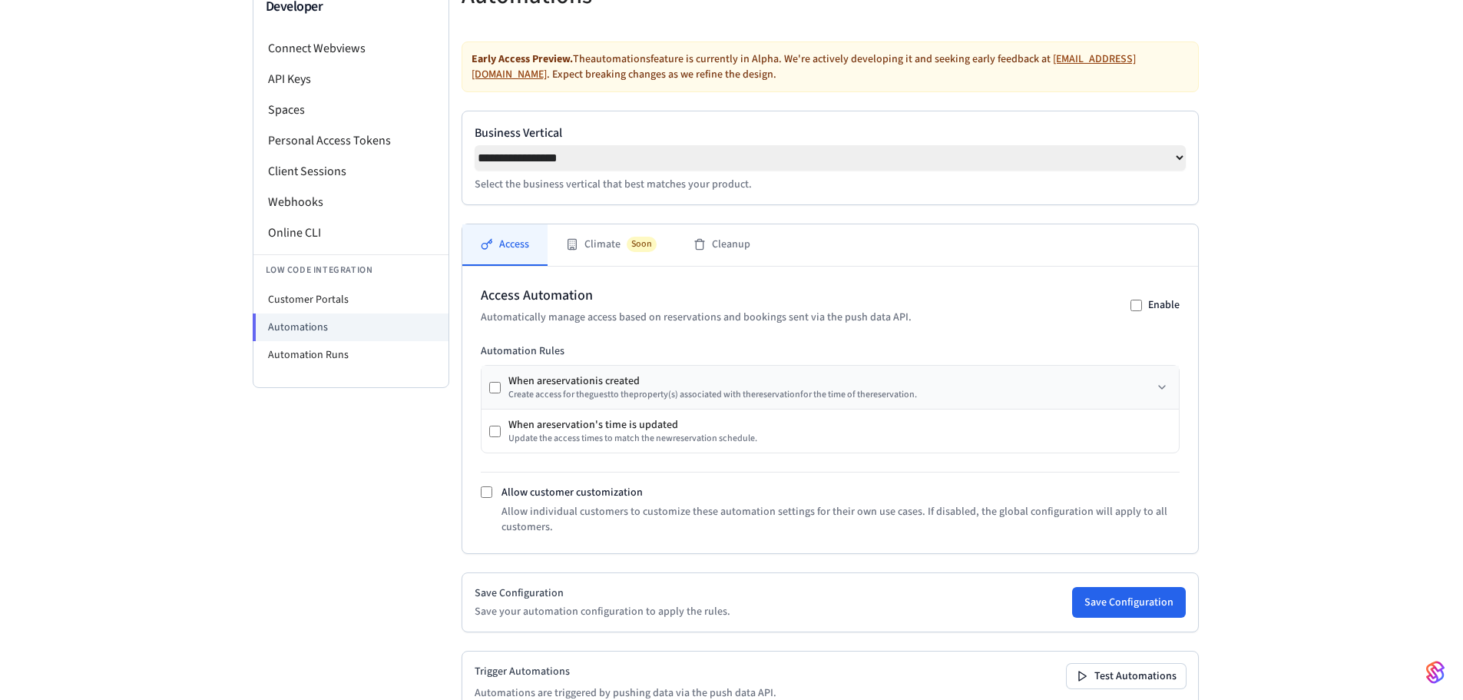
scroll to position [172, 0]
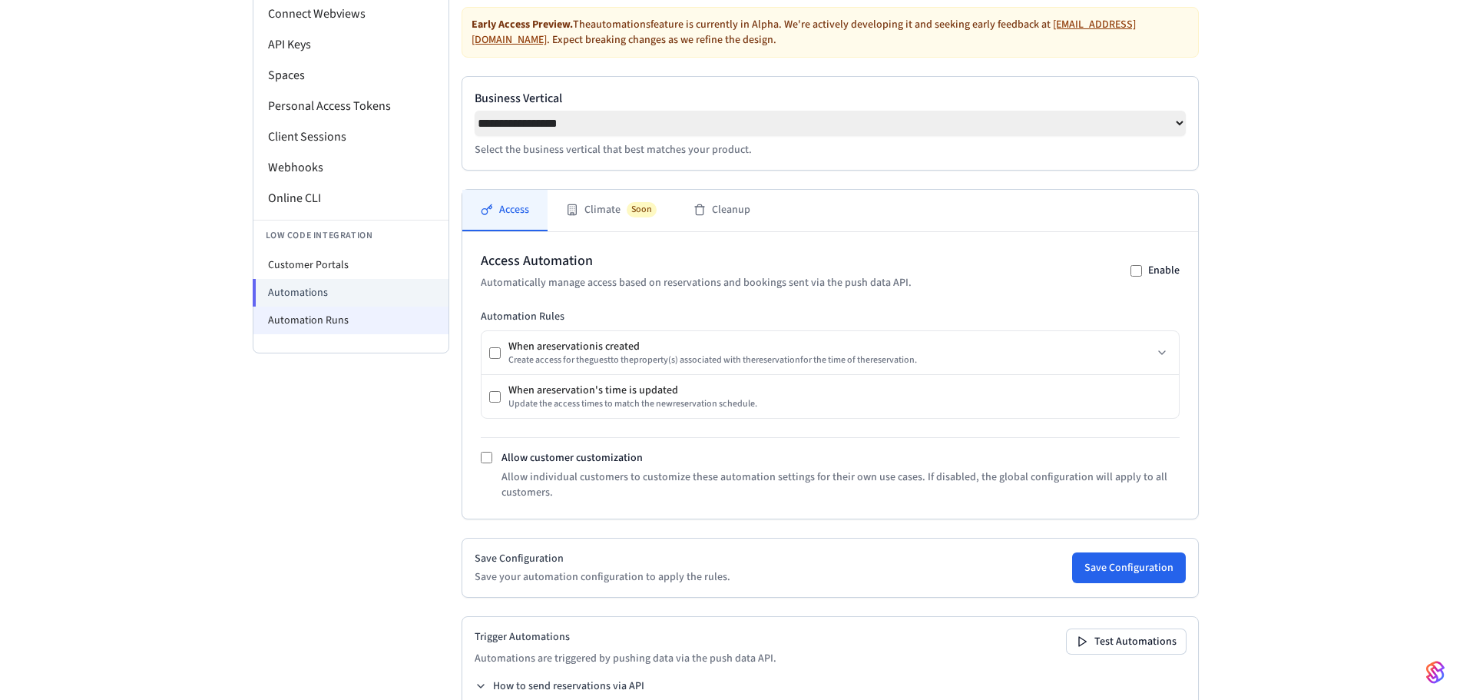
click at [333, 306] on li "Automation Runs" at bounding box center [350, 320] width 195 height 28
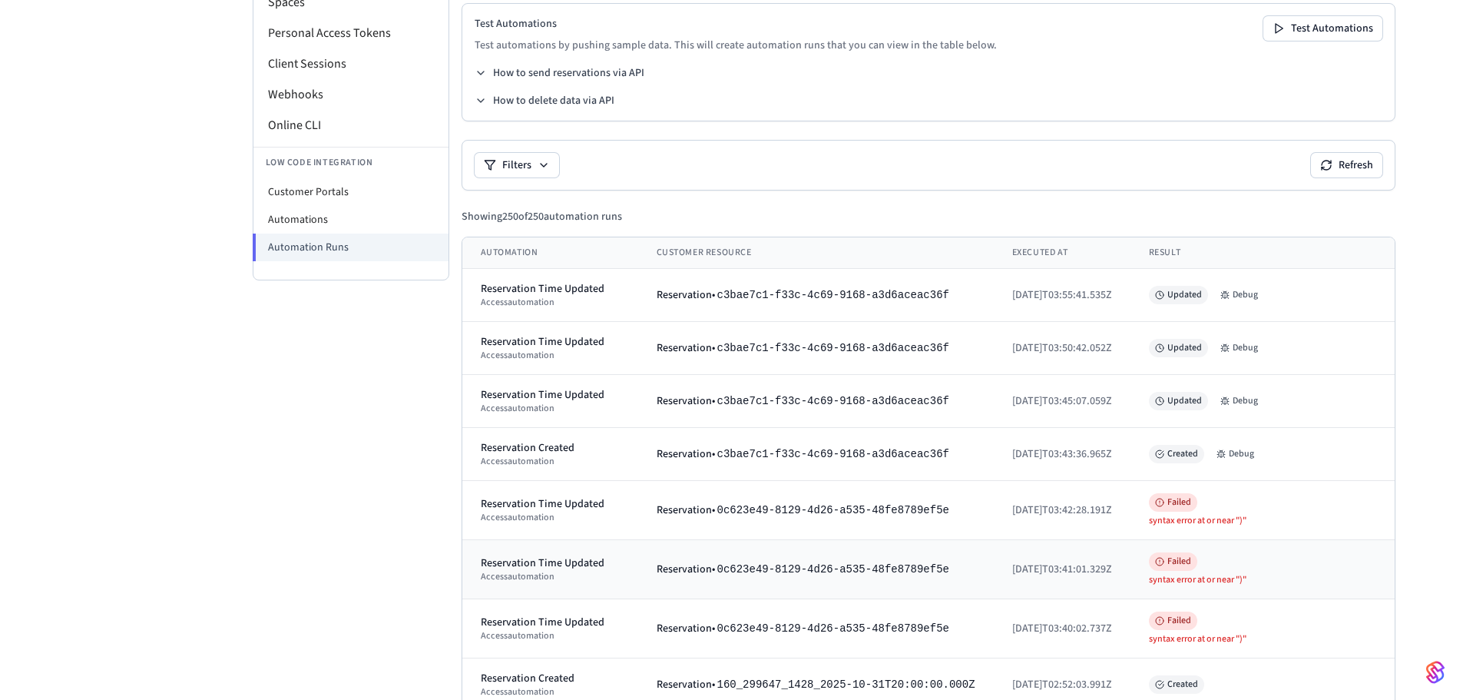
scroll to position [256, 0]
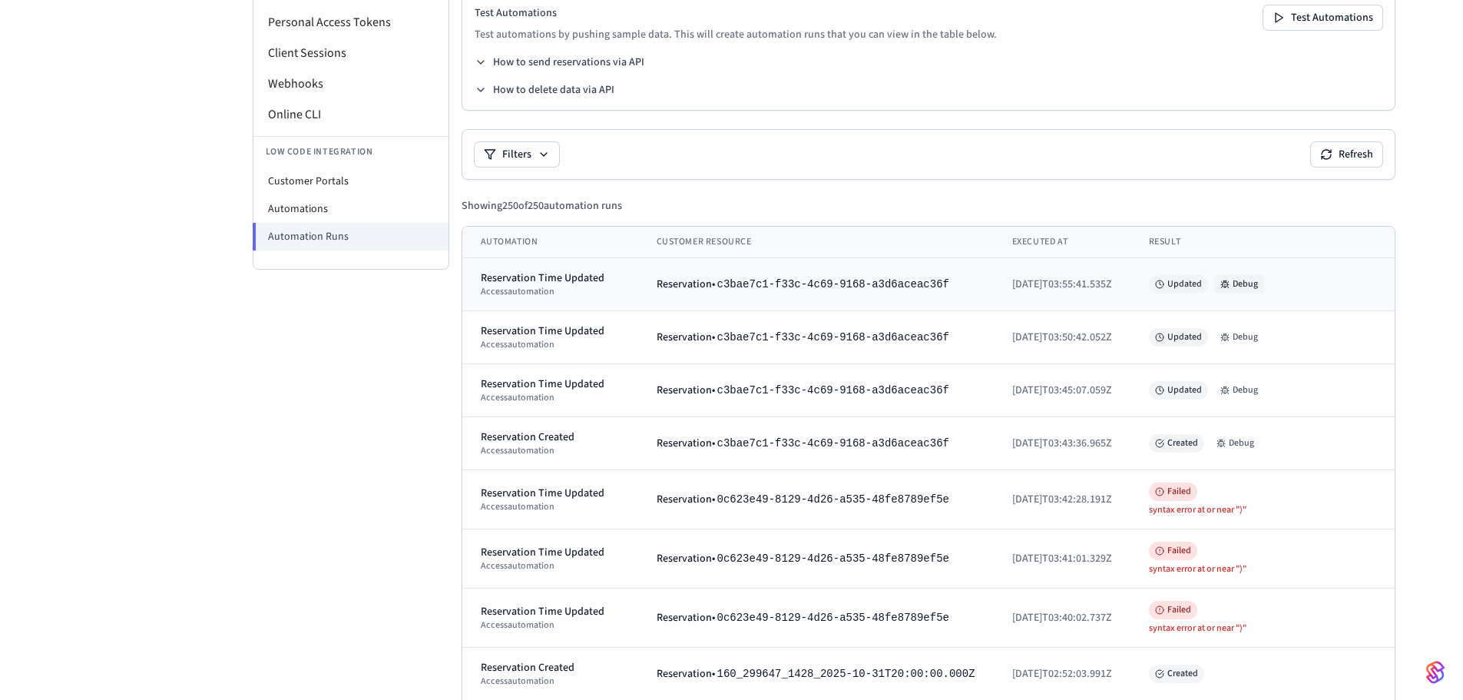
click at [1223, 283] on icon at bounding box center [1225, 285] width 5 height 5
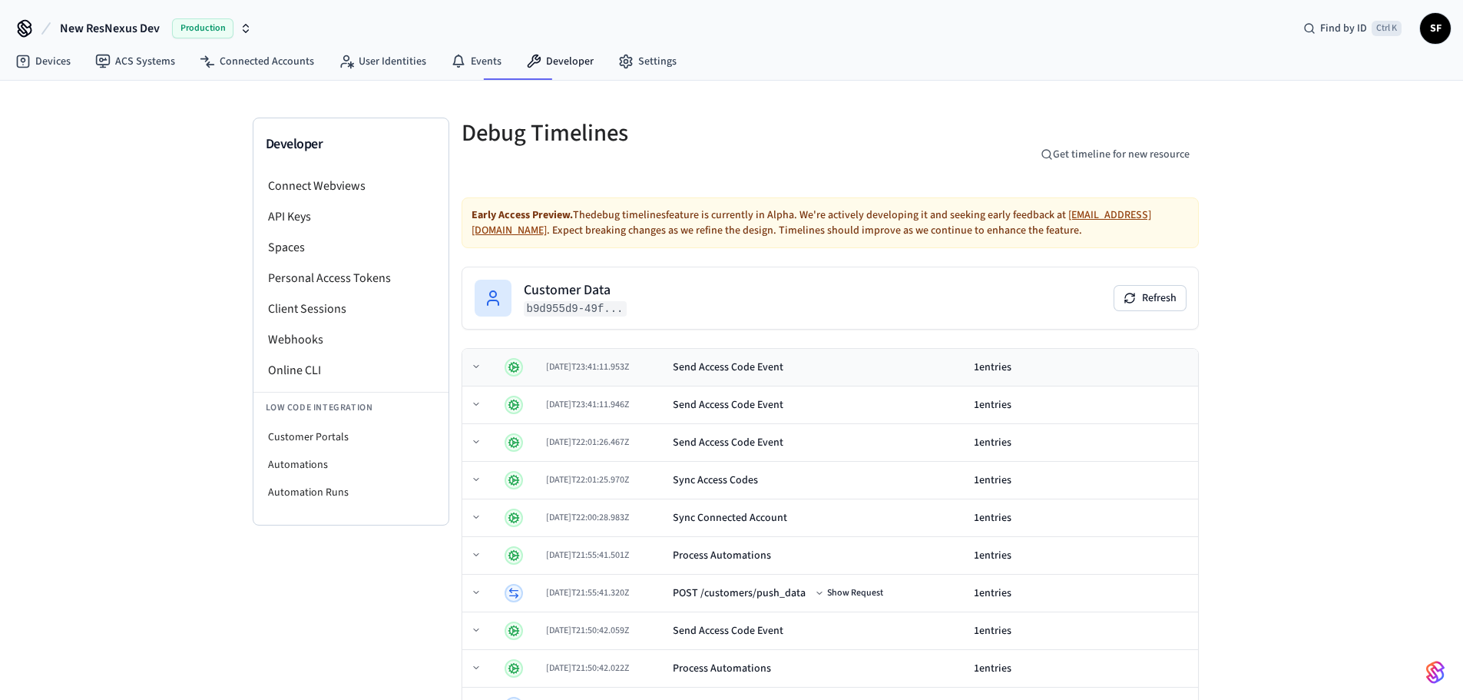
click at [756, 359] on div "Send Access Code Event" at bounding box center [728, 366] width 111 height 15
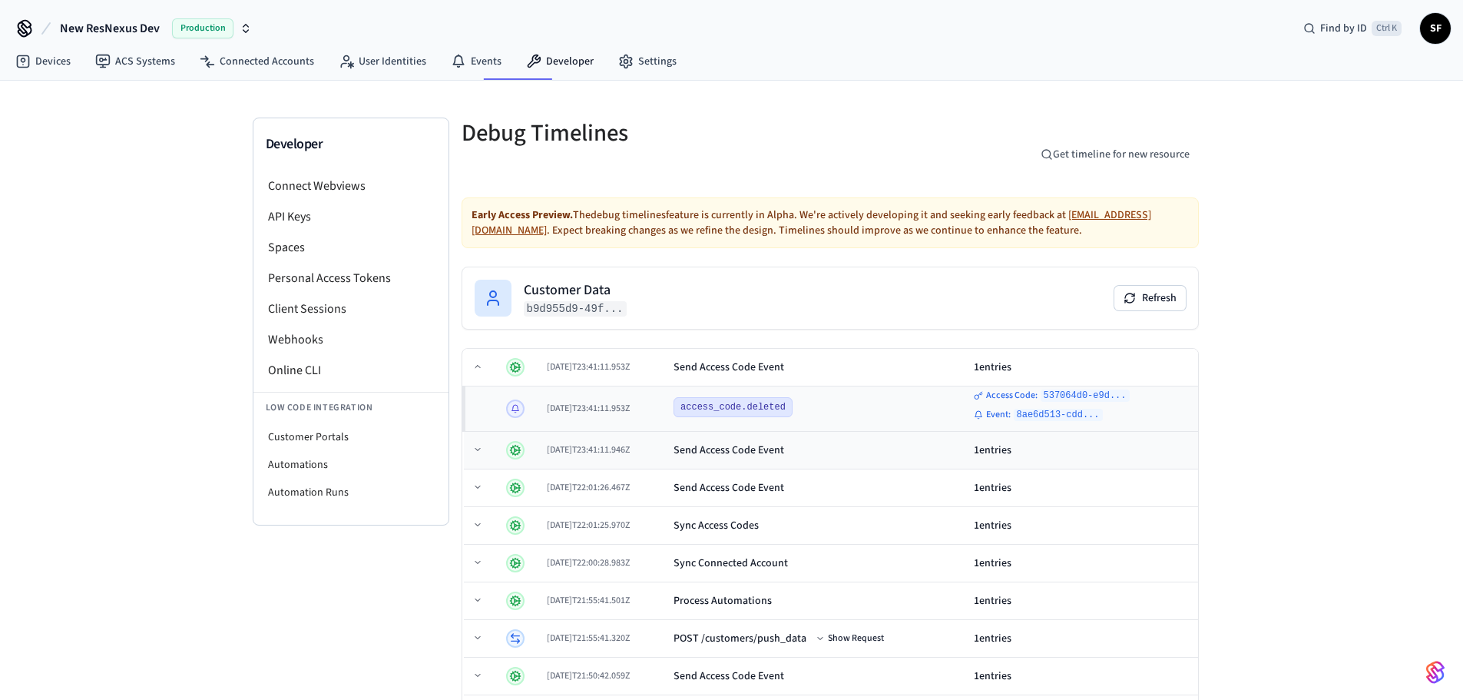
click at [976, 432] on td "1 entries" at bounding box center [1083, 451] width 230 height 38
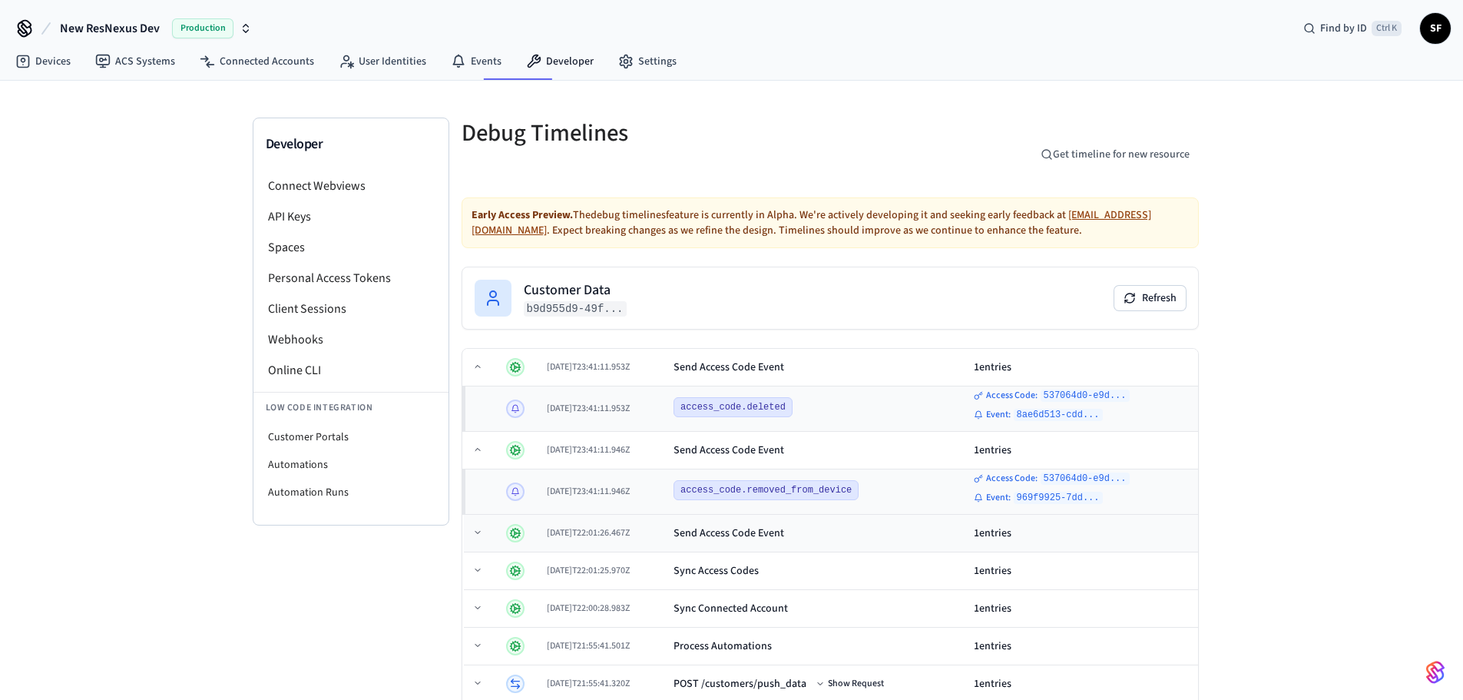
click at [1036, 525] on div "1 entries" at bounding box center [1083, 532] width 218 height 15
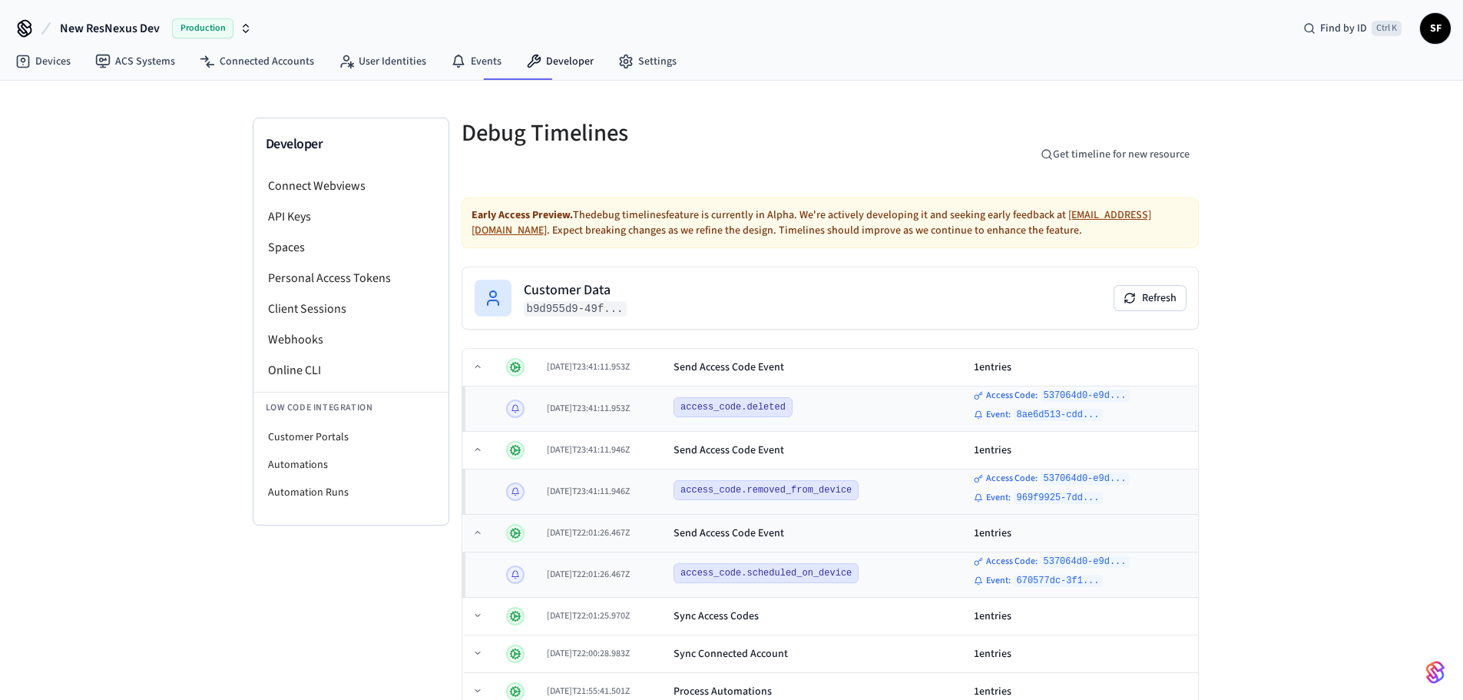
click at [999, 525] on div "1 entries" at bounding box center [1083, 532] width 218 height 15
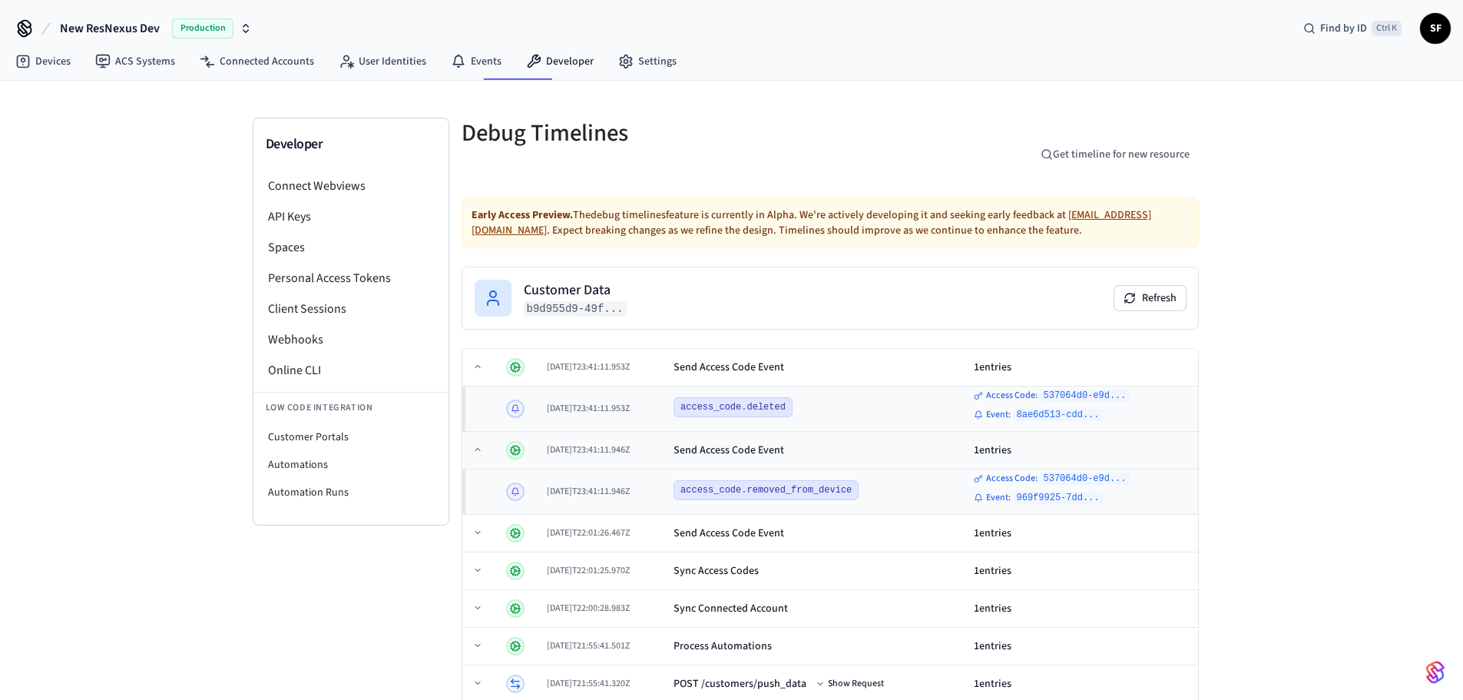
click at [993, 442] on div "1 entries" at bounding box center [1083, 449] width 218 height 15
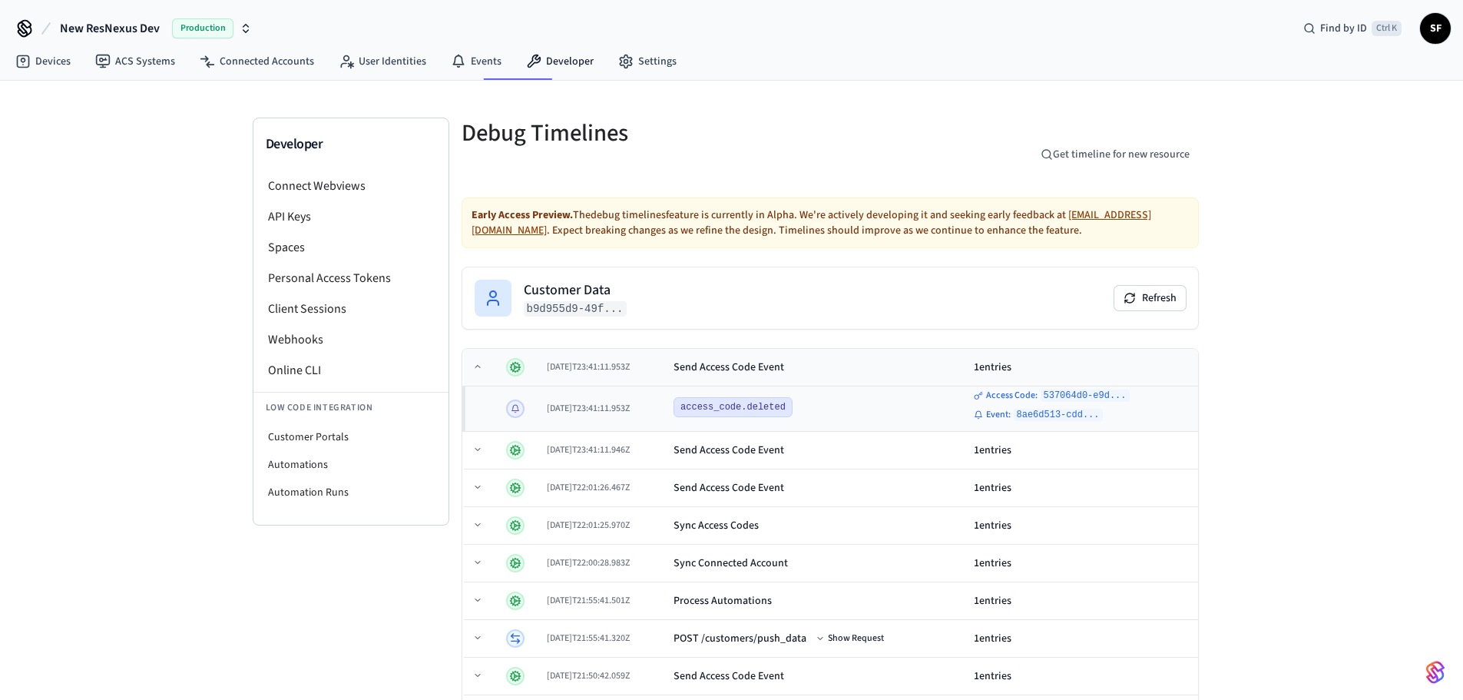
click at [995, 359] on div "1 entries" at bounding box center [1083, 366] width 218 height 15
